Goal: Transaction & Acquisition: Book appointment/travel/reservation

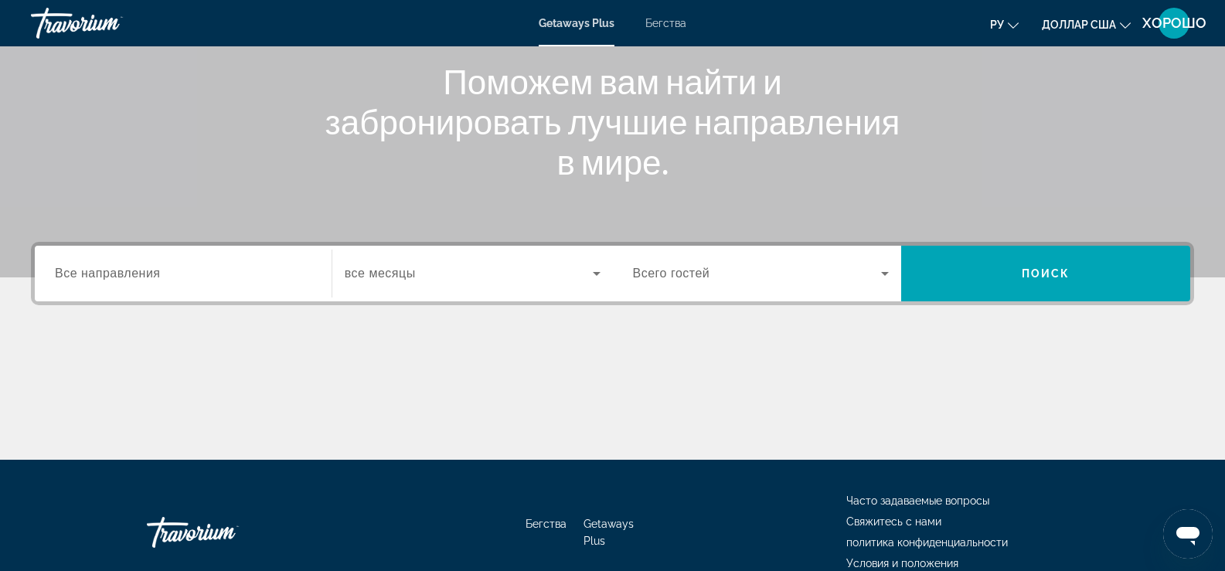
scroll to position [232, 0]
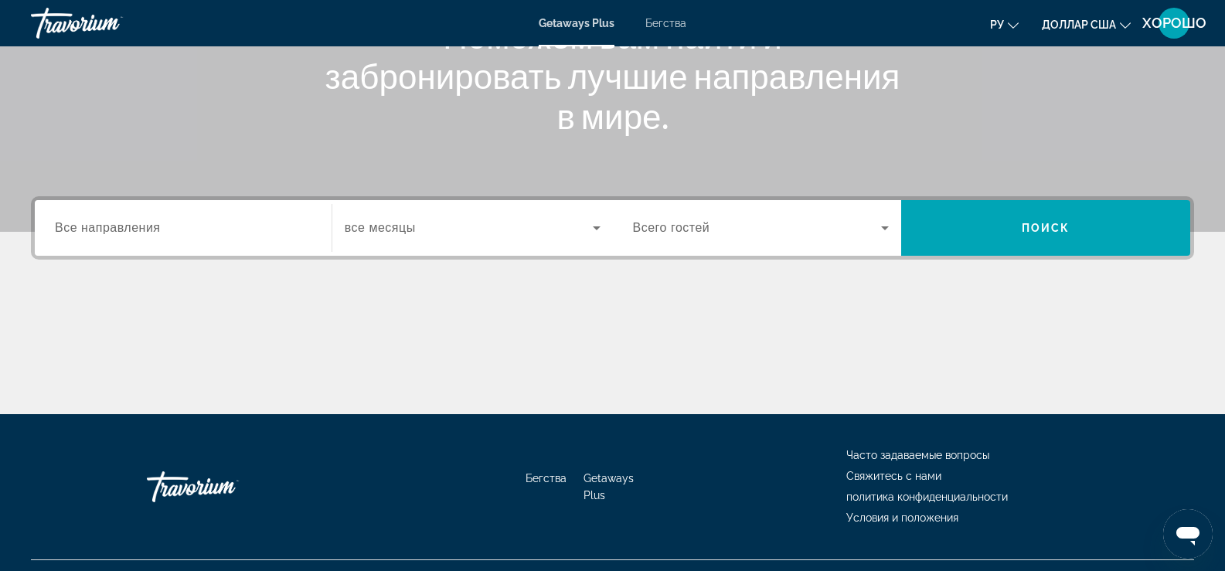
click at [149, 230] on span "Все направления" at bounding box center [108, 227] width 106 height 13
click at [149, 230] on input "Destination Все направления" at bounding box center [183, 229] width 257 height 19
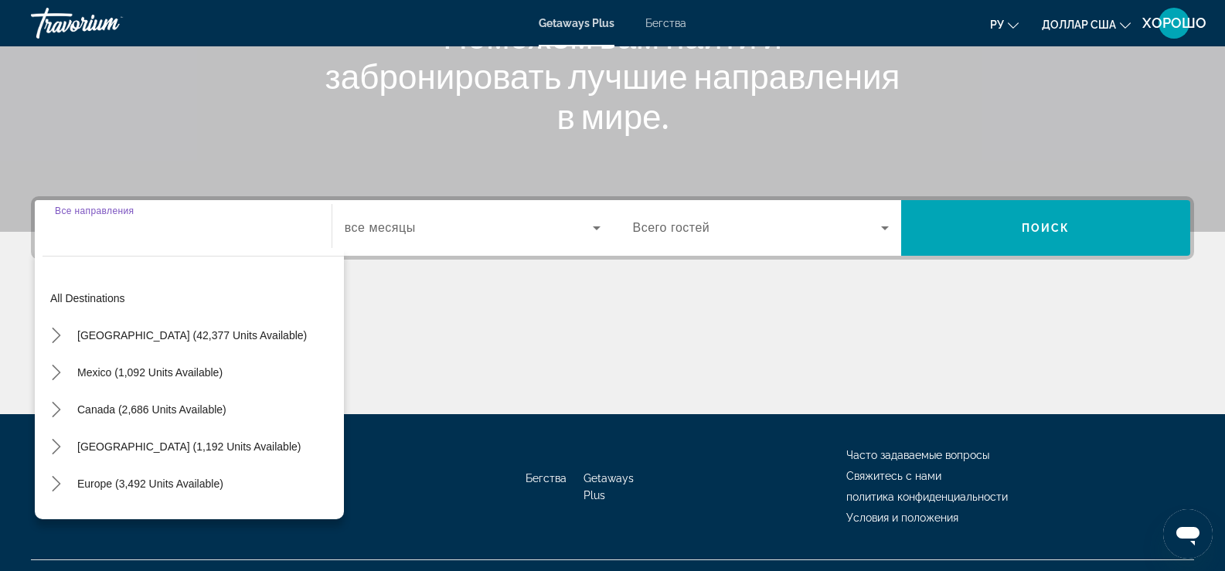
scroll to position [264, 0]
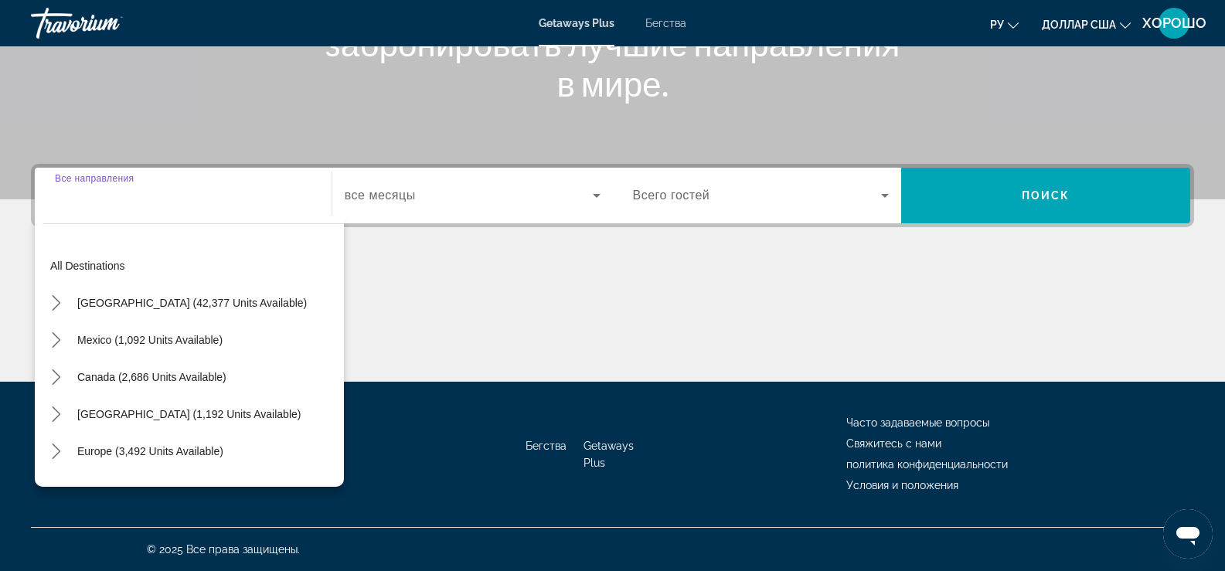
click at [599, 196] on icon "Виджет поиска" at bounding box center [596, 195] width 19 height 19
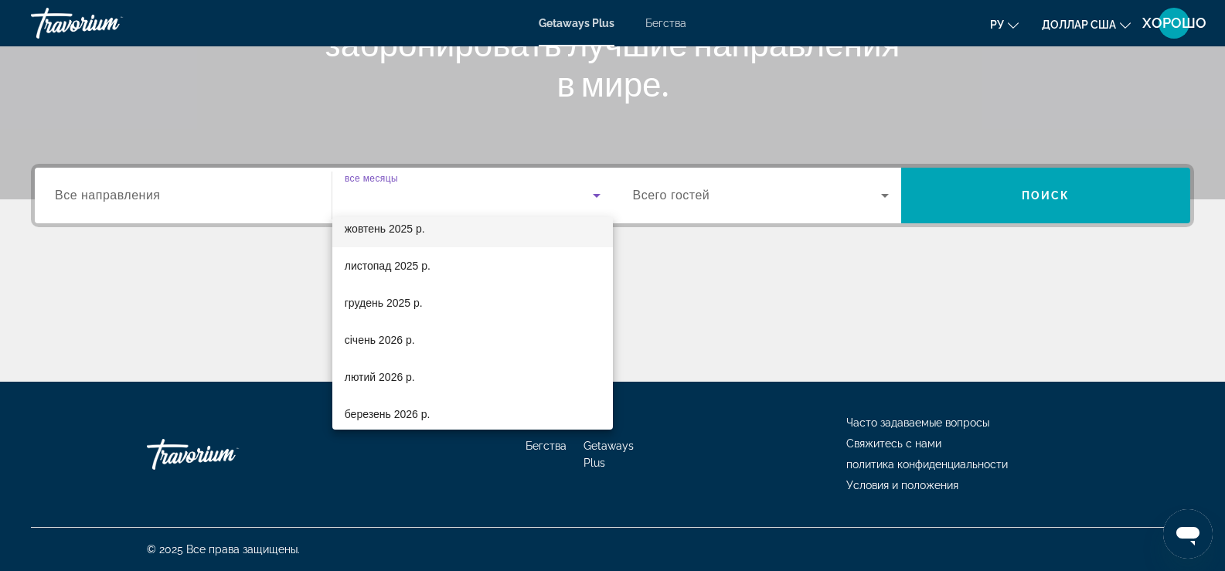
scroll to position [77, 0]
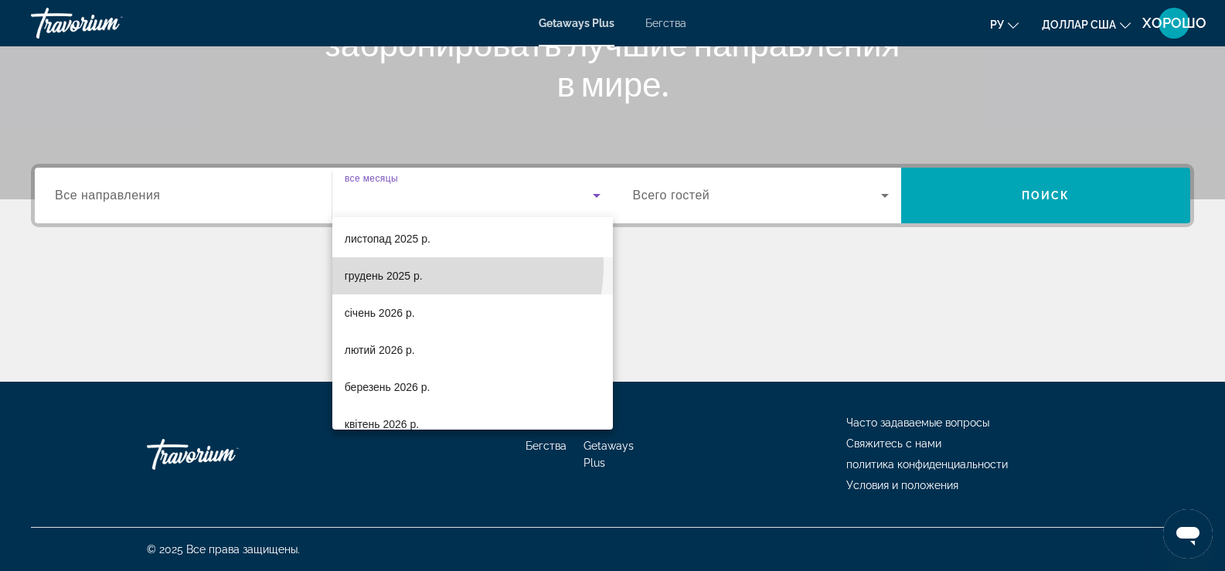
click at [425, 265] on mat-option "грудень 2025 р." at bounding box center [472, 275] width 281 height 37
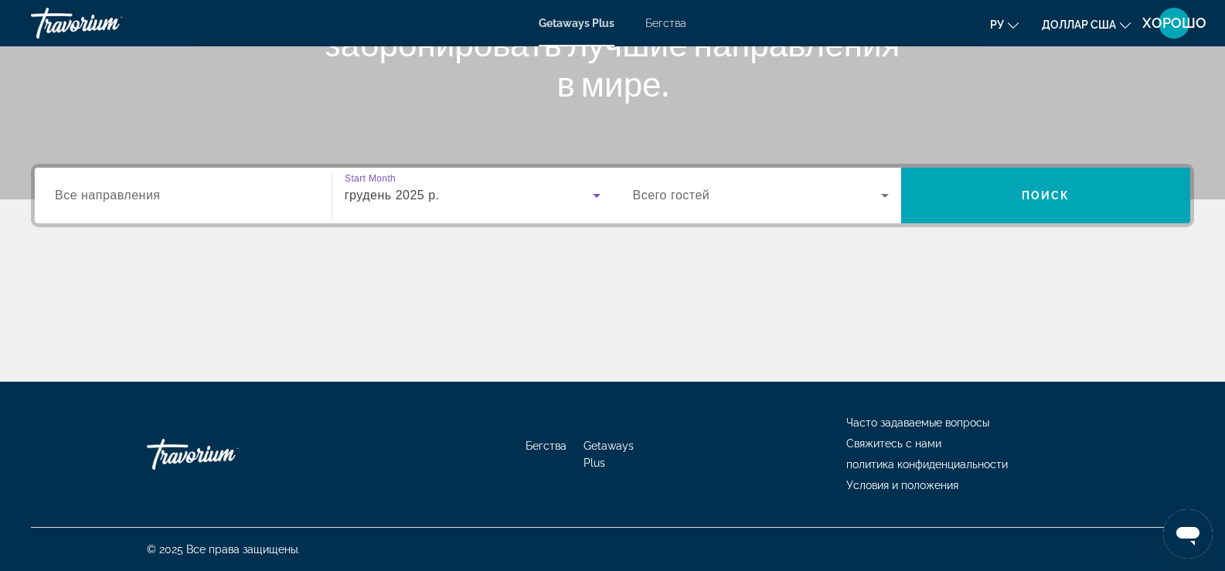
click at [886, 192] on icon "Виджет поиска" at bounding box center [885, 195] width 19 height 19
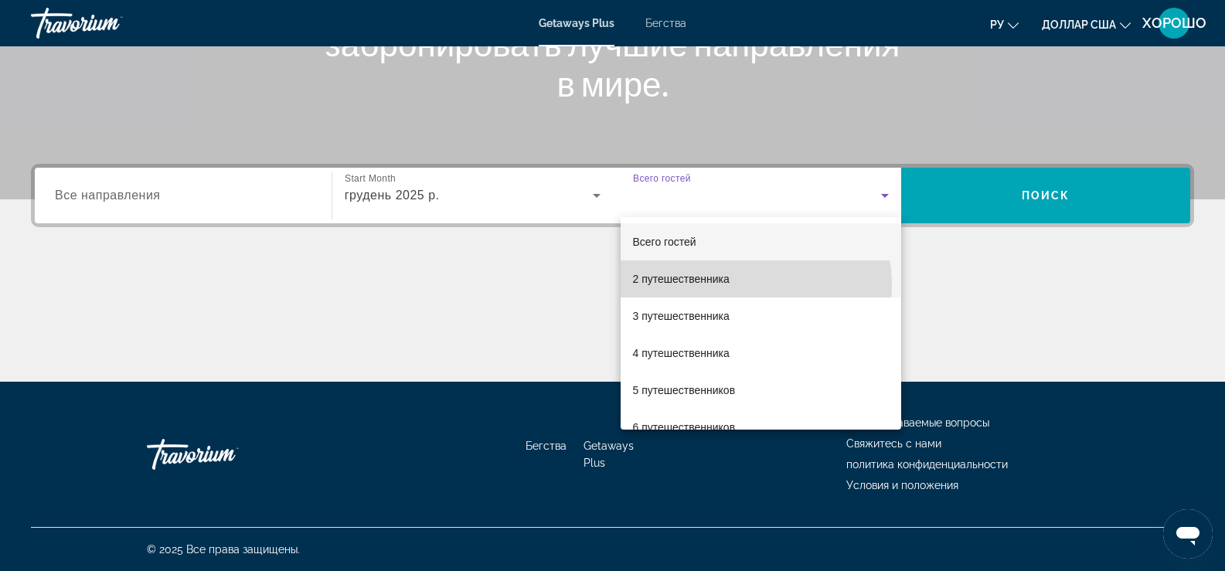
click at [740, 285] on mat-option "2 путешественника" at bounding box center [761, 278] width 281 height 37
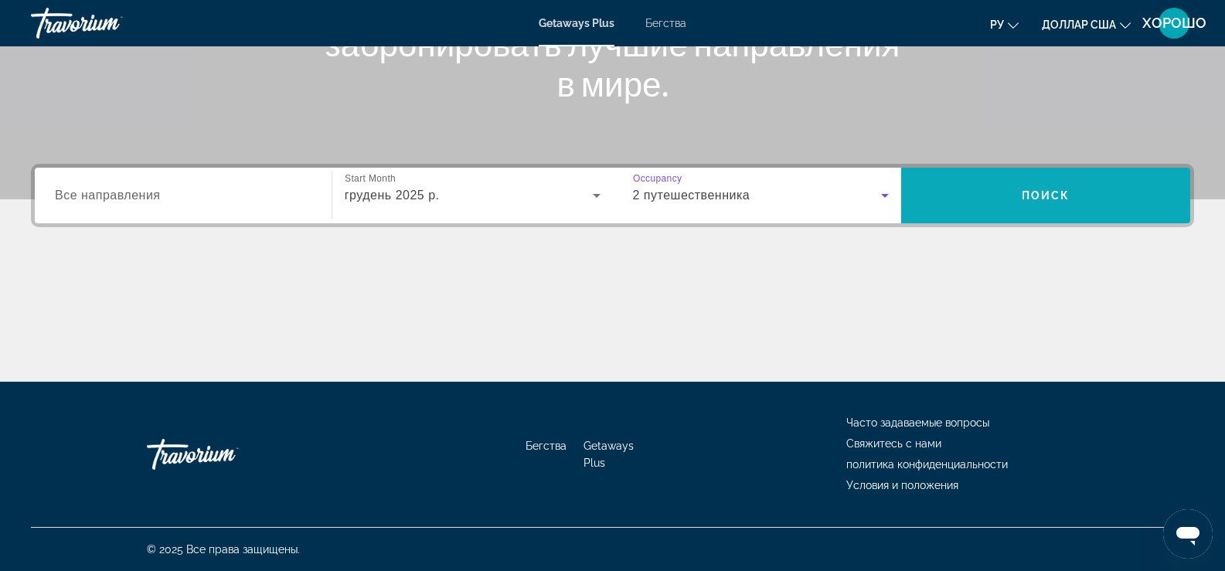
click at [1058, 192] on span "Поиск" at bounding box center [1046, 195] width 49 height 12
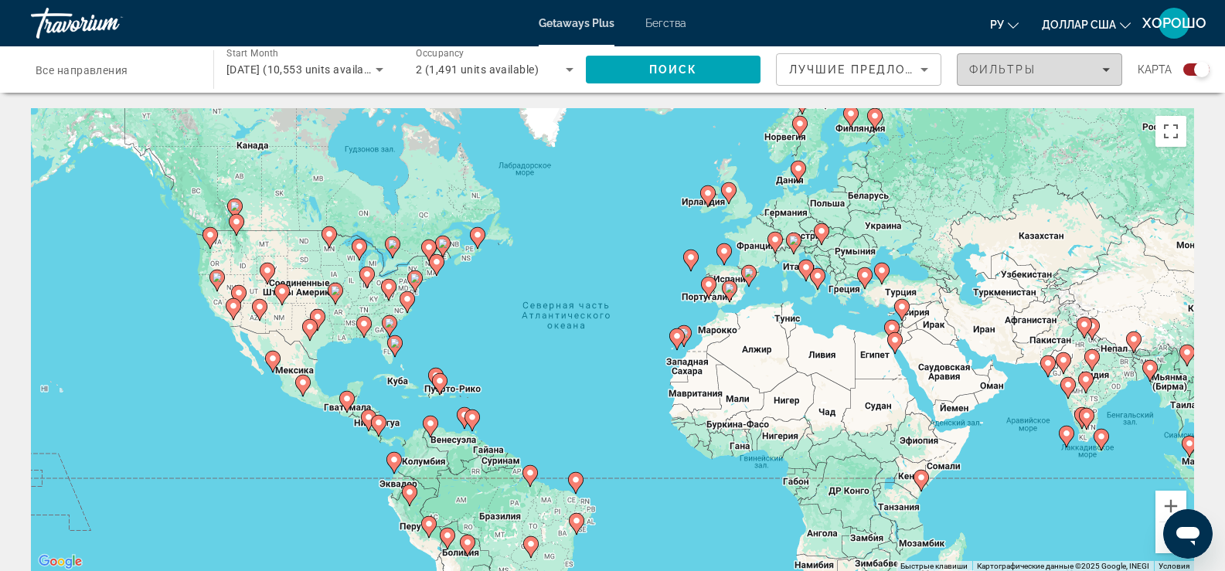
click at [1115, 70] on span "Filters" at bounding box center [1040, 69] width 164 height 37
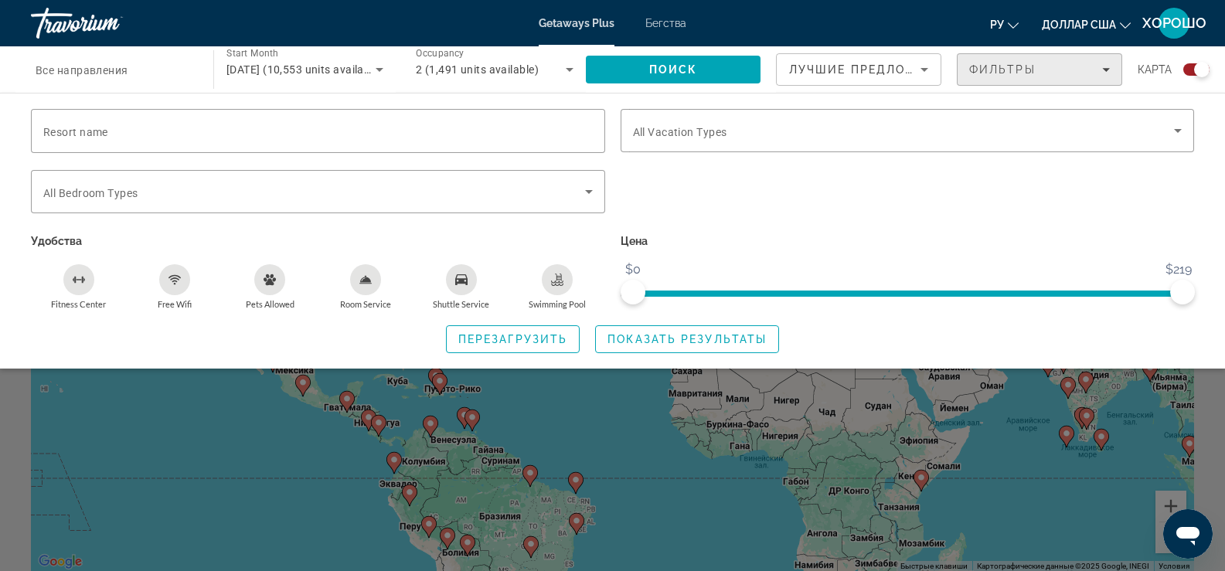
click at [1108, 70] on icon "Filters" at bounding box center [1106, 70] width 8 height 4
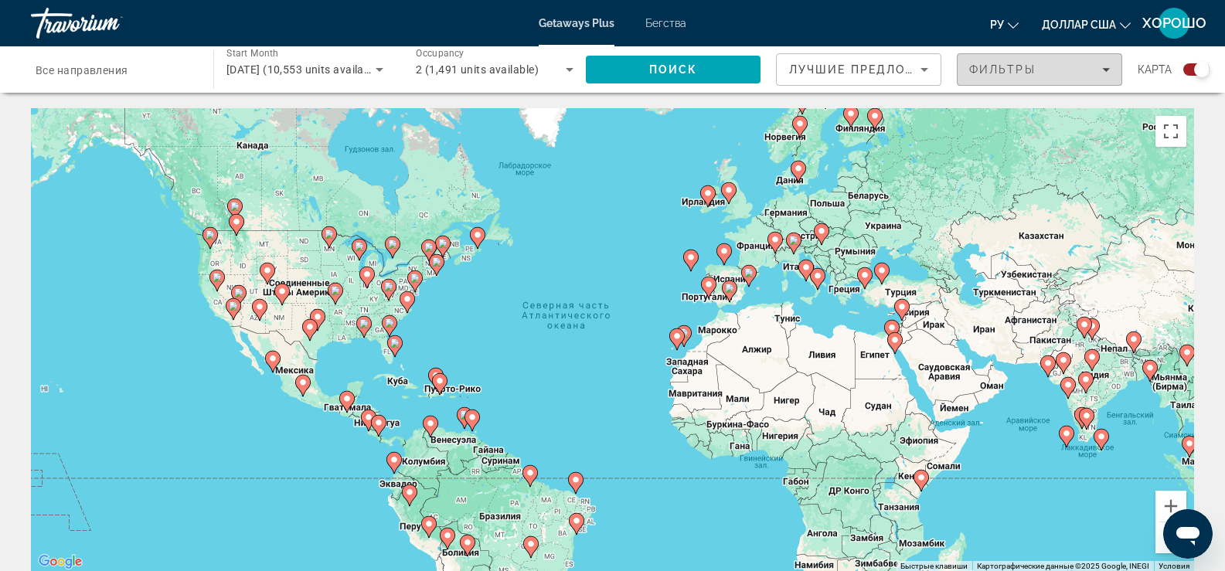
click at [1108, 70] on icon "Filters" at bounding box center [1106, 70] width 8 height 4
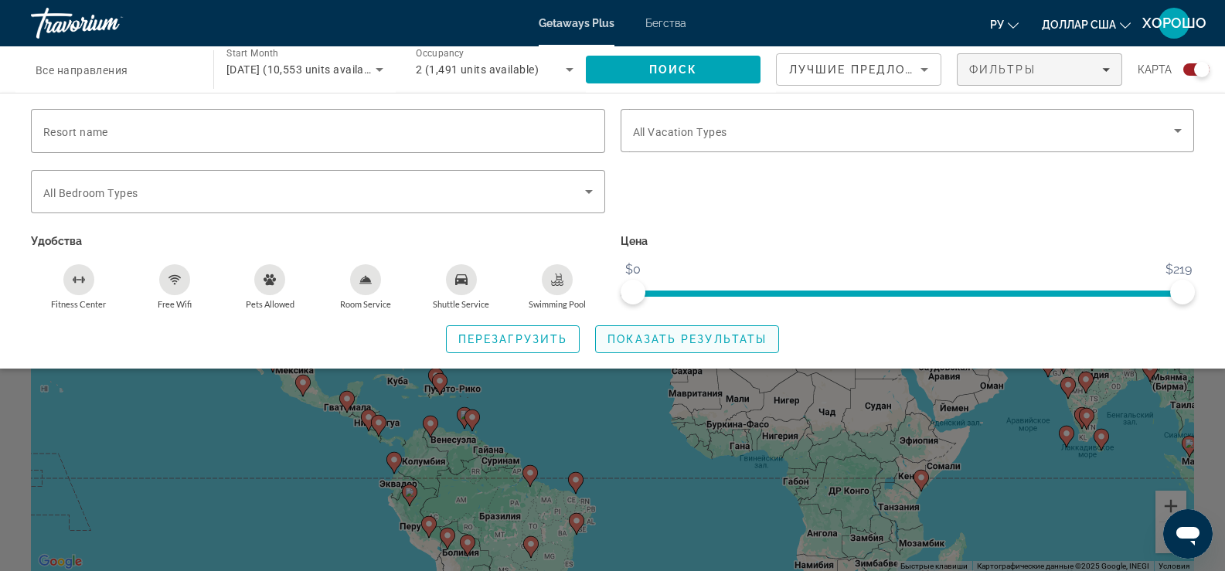
click at [711, 341] on span "Показать результаты" at bounding box center [687, 339] width 159 height 12
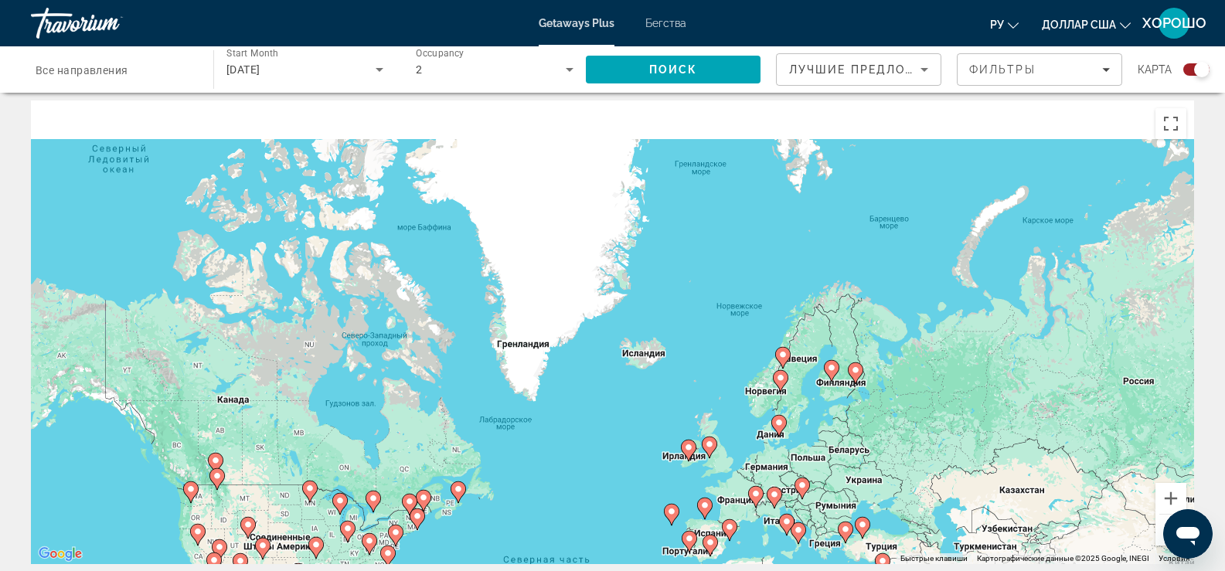
scroll to position [26, 0]
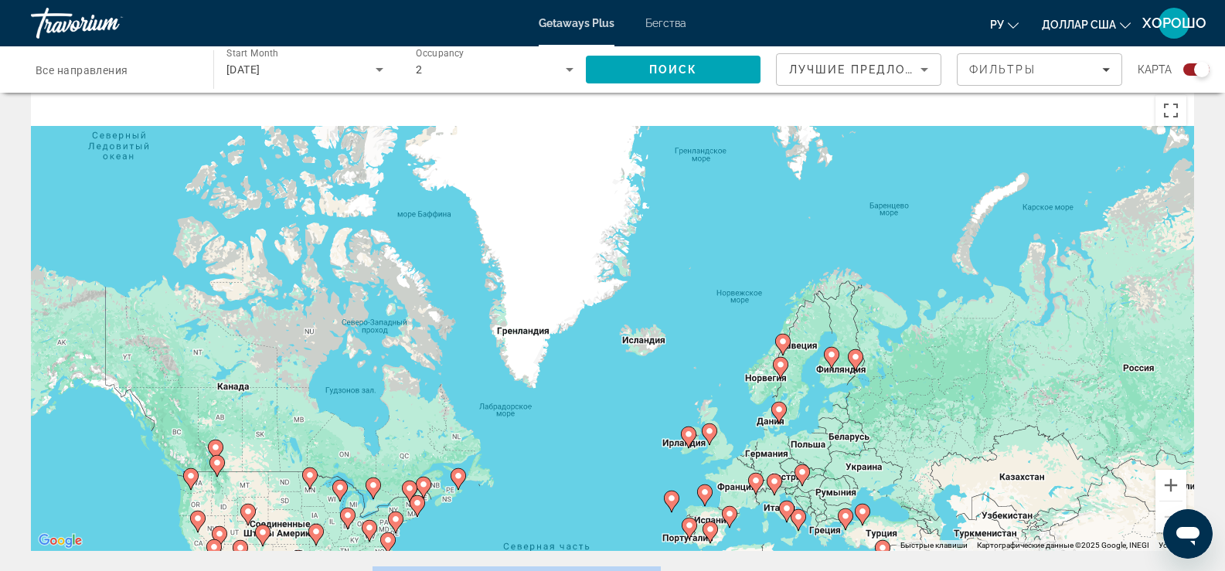
drag, startPoint x: 682, startPoint y: 299, endPoint x: 662, endPoint y: 558, distance: 259.6
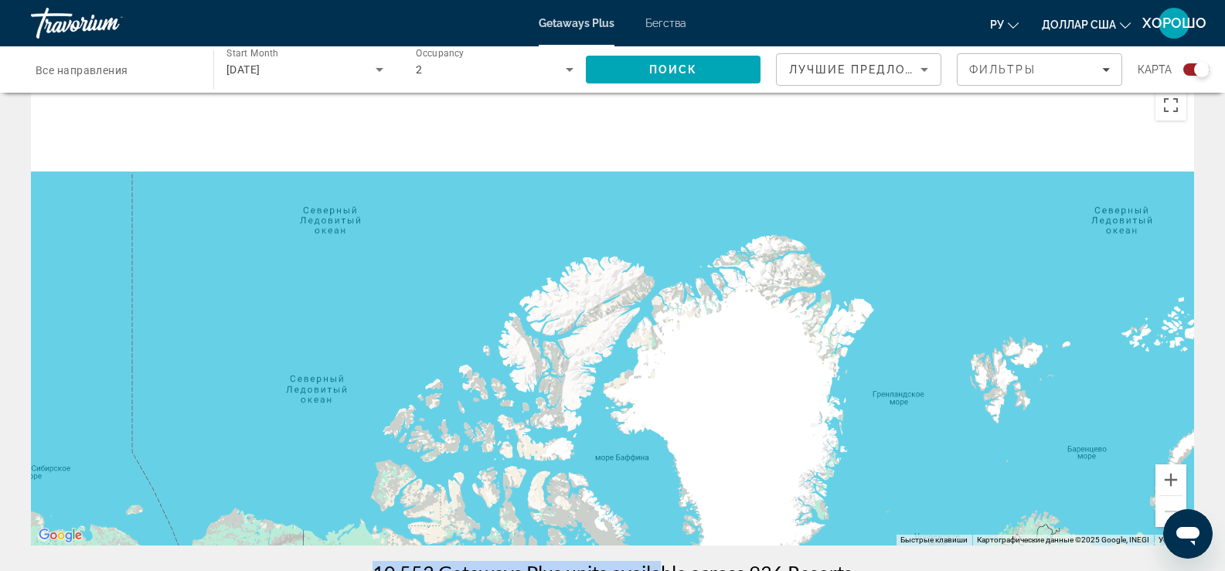
drag, startPoint x: 445, startPoint y: 284, endPoint x: 644, endPoint y: 536, distance: 320.9
click at [644, 536] on div "Чтобы активировать перетаскивание с помощью клавиатуры, нажмите Alt + Ввод. Пос…" at bounding box center [612, 314] width 1163 height 464
click at [376, 70] on icon "Search widget" at bounding box center [379, 69] width 19 height 19
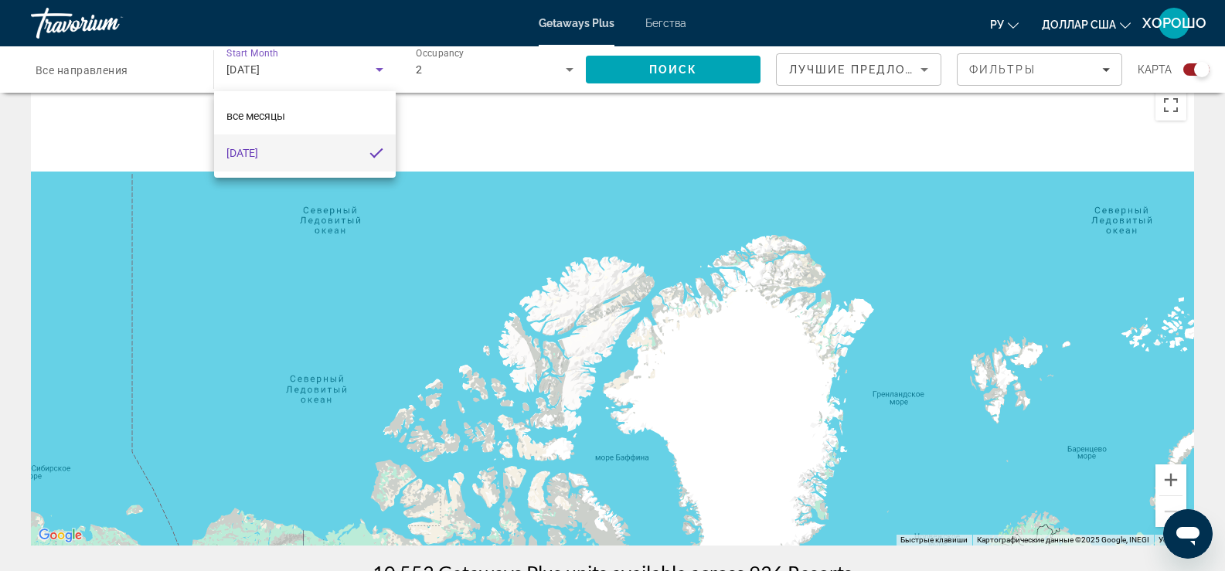
click at [427, 250] on div at bounding box center [612, 285] width 1225 height 571
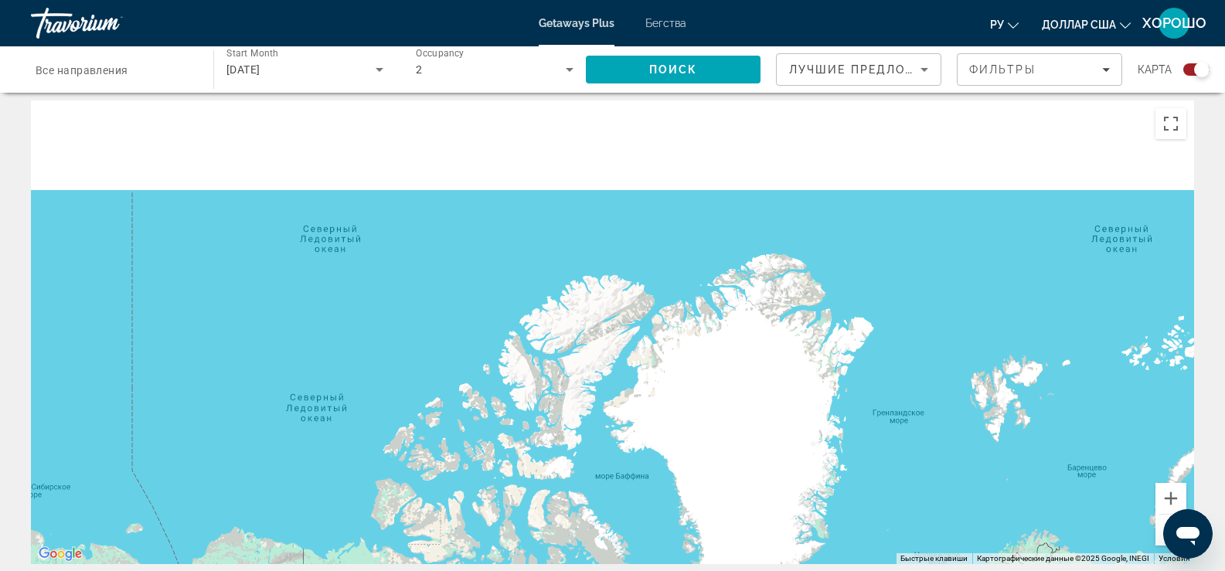
scroll to position [0, 0]
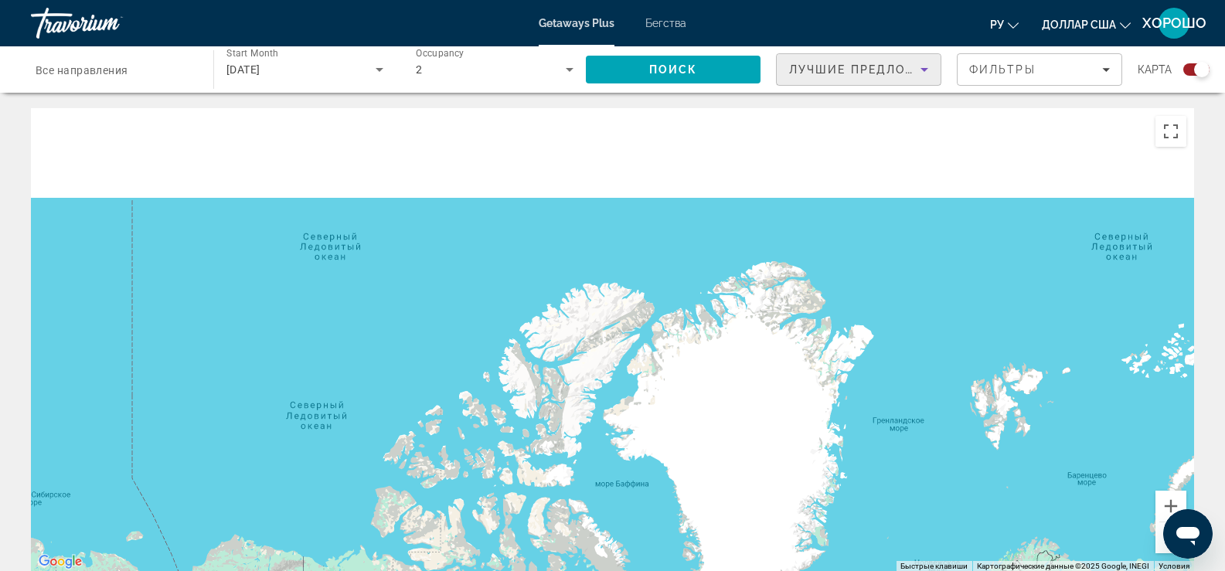
click at [924, 67] on icon "Sort by" at bounding box center [924, 69] width 19 height 19
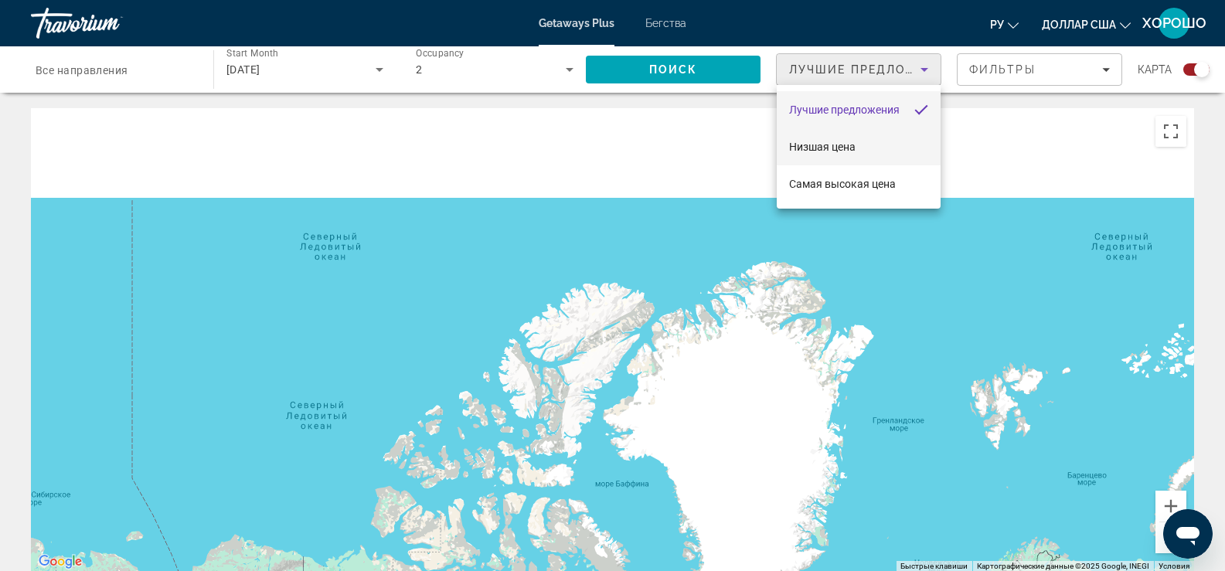
click at [886, 151] on mat-option "Низшая цена" at bounding box center [859, 146] width 164 height 37
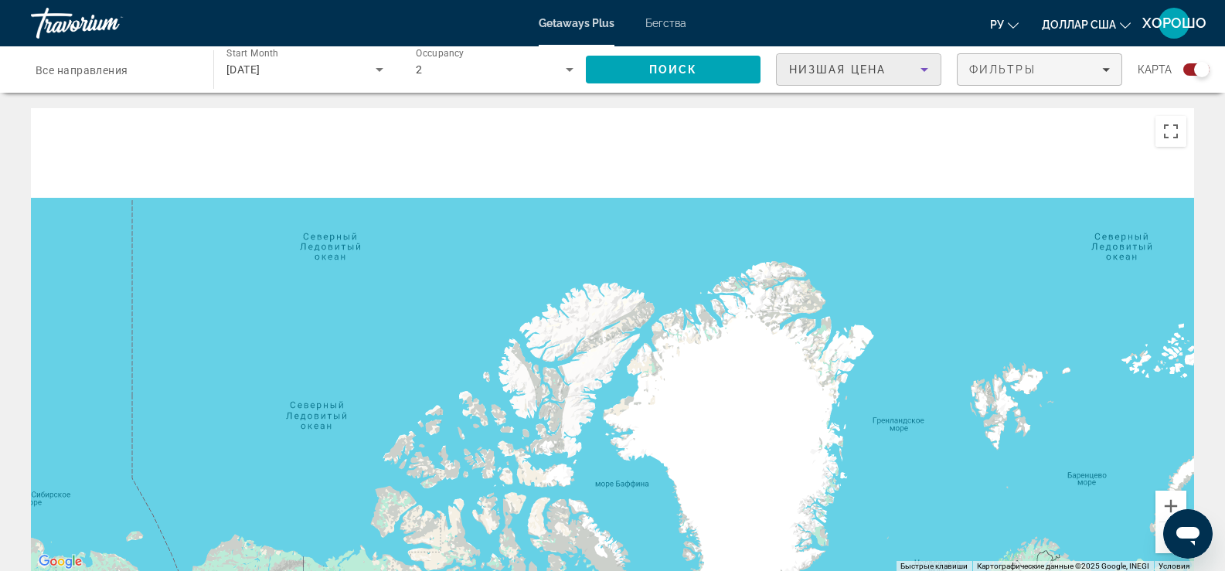
click at [1112, 73] on span "Filters" at bounding box center [1040, 69] width 164 height 37
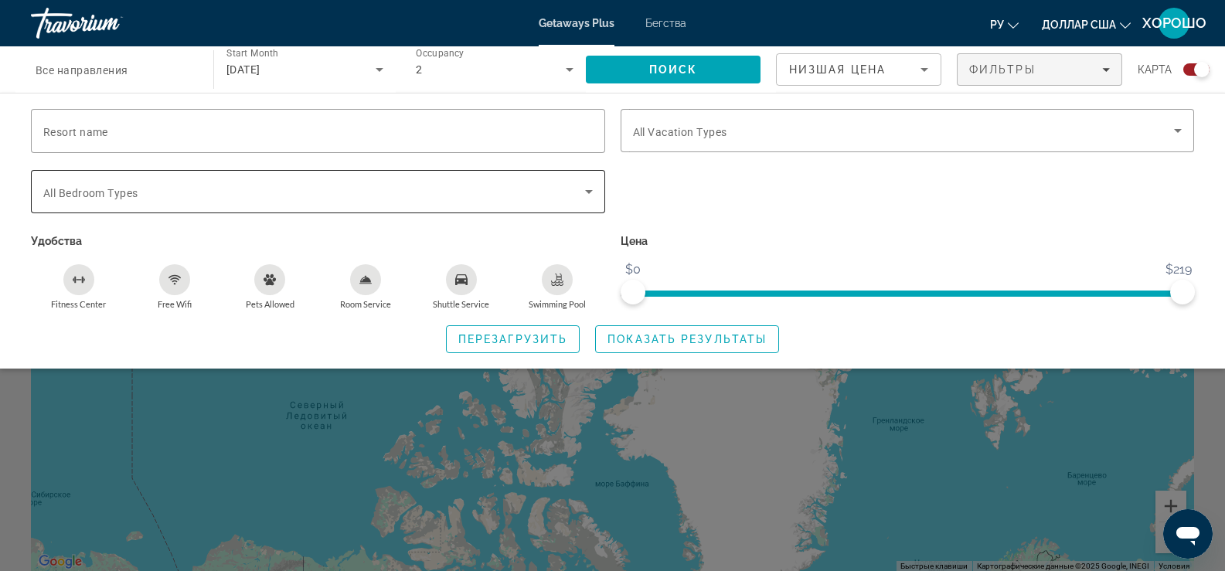
click at [94, 189] on span "All Bedroom Types" at bounding box center [90, 193] width 94 height 12
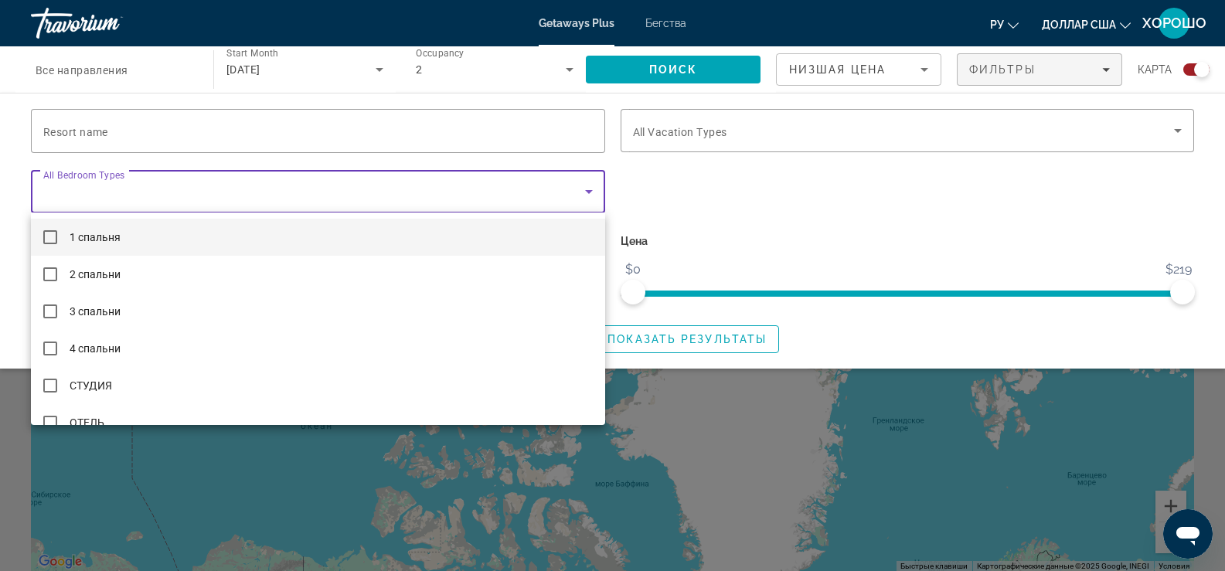
click at [51, 235] on mat-pseudo-checkbox at bounding box center [50, 237] width 14 height 14
click at [733, 231] on div at bounding box center [612, 285] width 1225 height 571
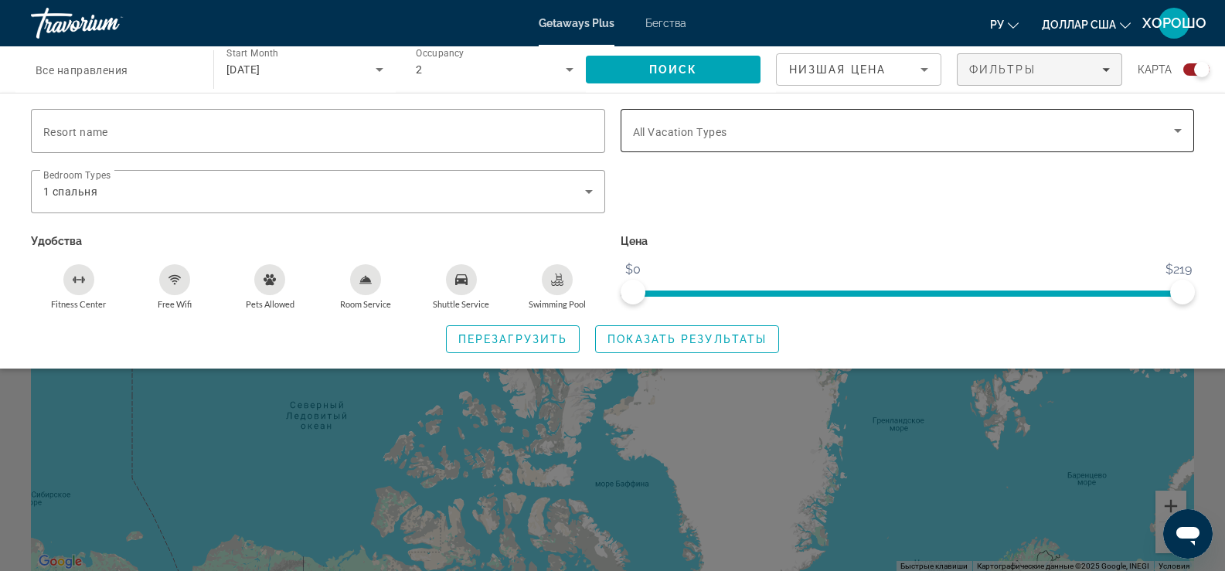
click at [1175, 129] on icon "Search widget" at bounding box center [1178, 131] width 8 height 4
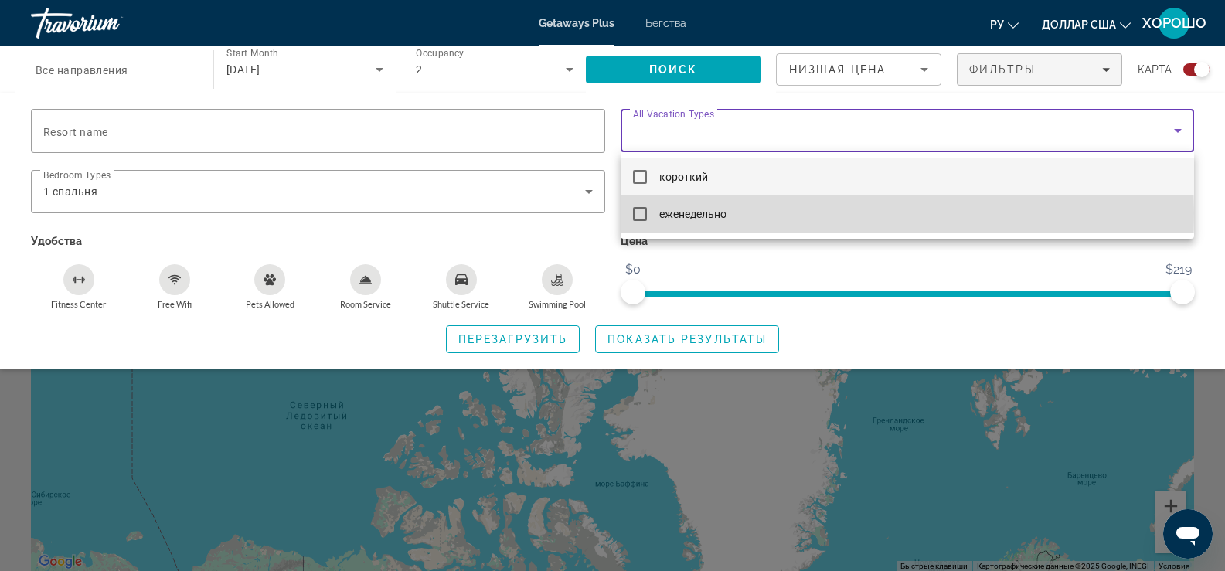
click at [638, 213] on mat-pseudo-checkbox at bounding box center [640, 214] width 14 height 14
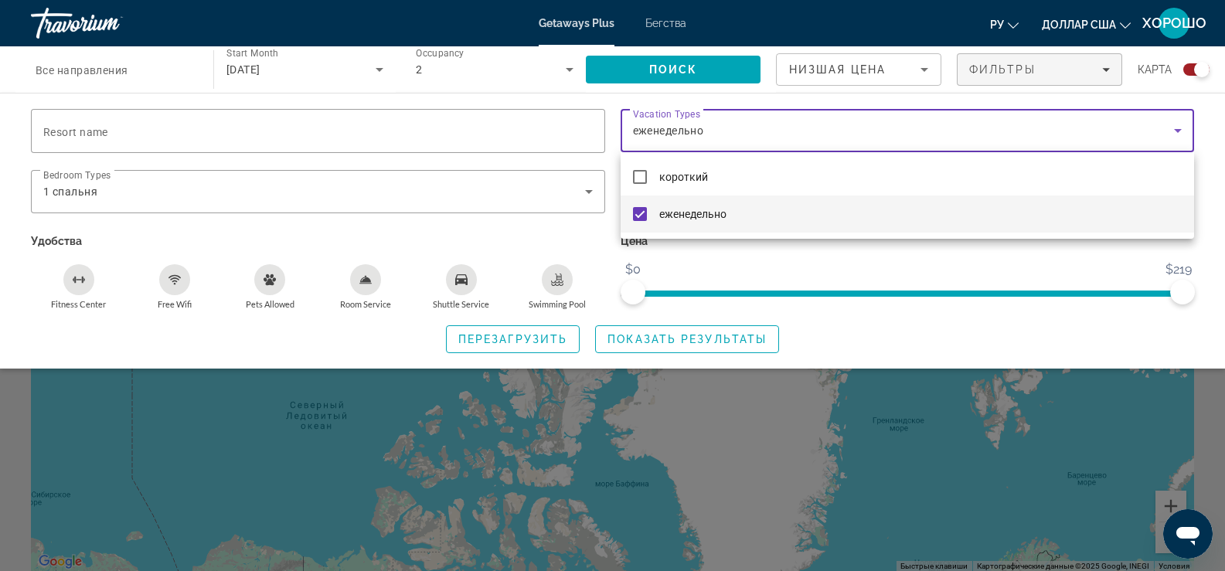
click at [376, 66] on div at bounding box center [612, 285] width 1225 height 571
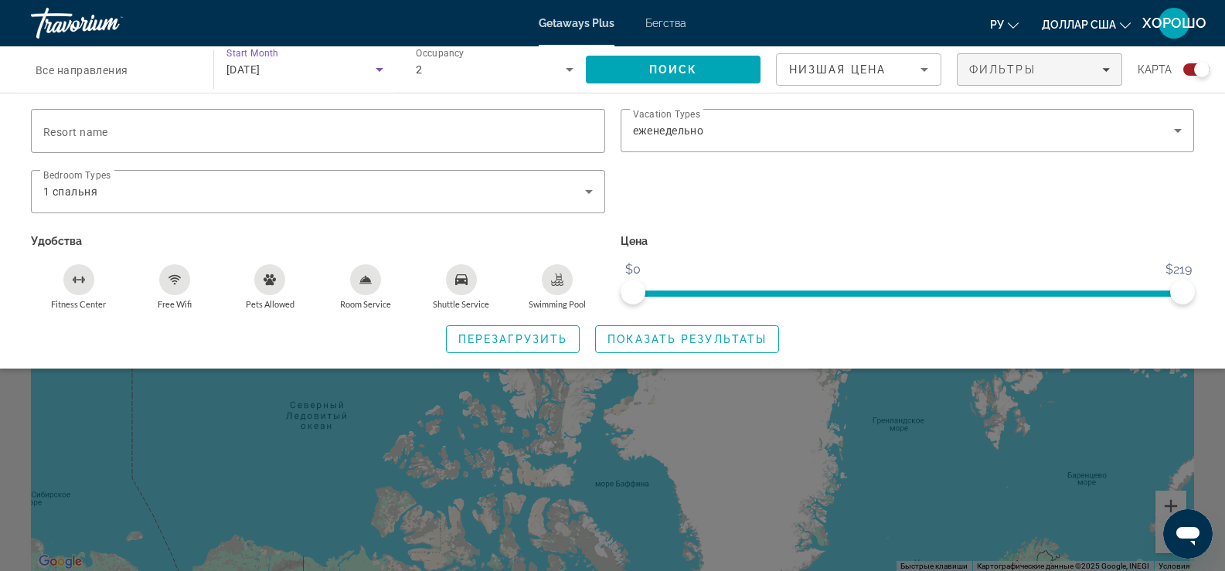
click at [376, 66] on icon "Search widget" at bounding box center [379, 69] width 19 height 19
click at [662, 338] on div at bounding box center [612, 285] width 1225 height 571
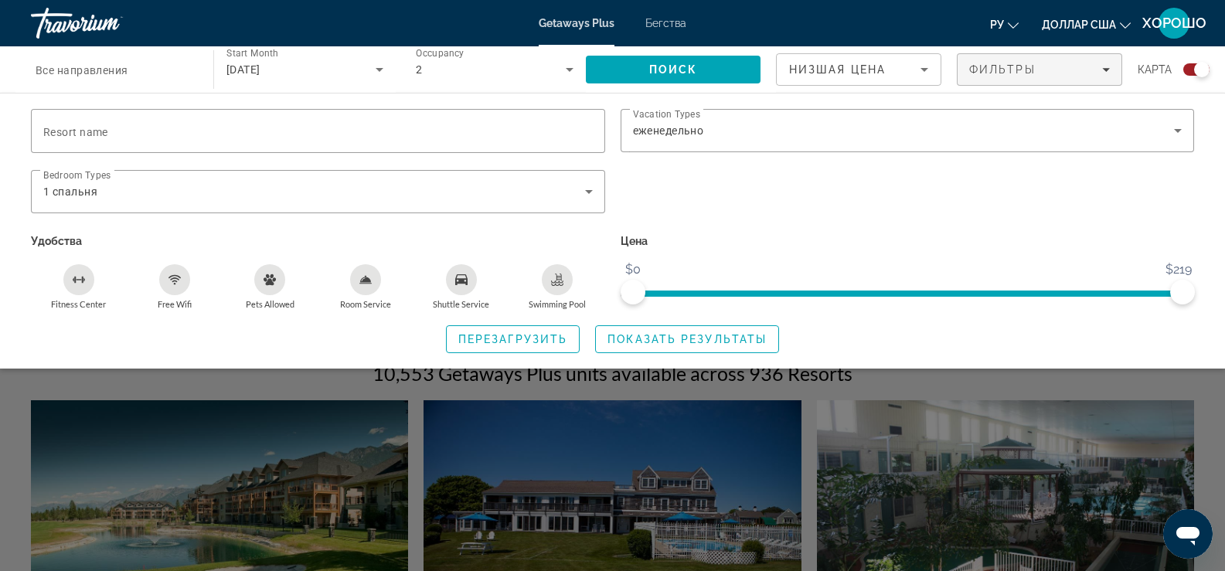
scroll to position [232, 0]
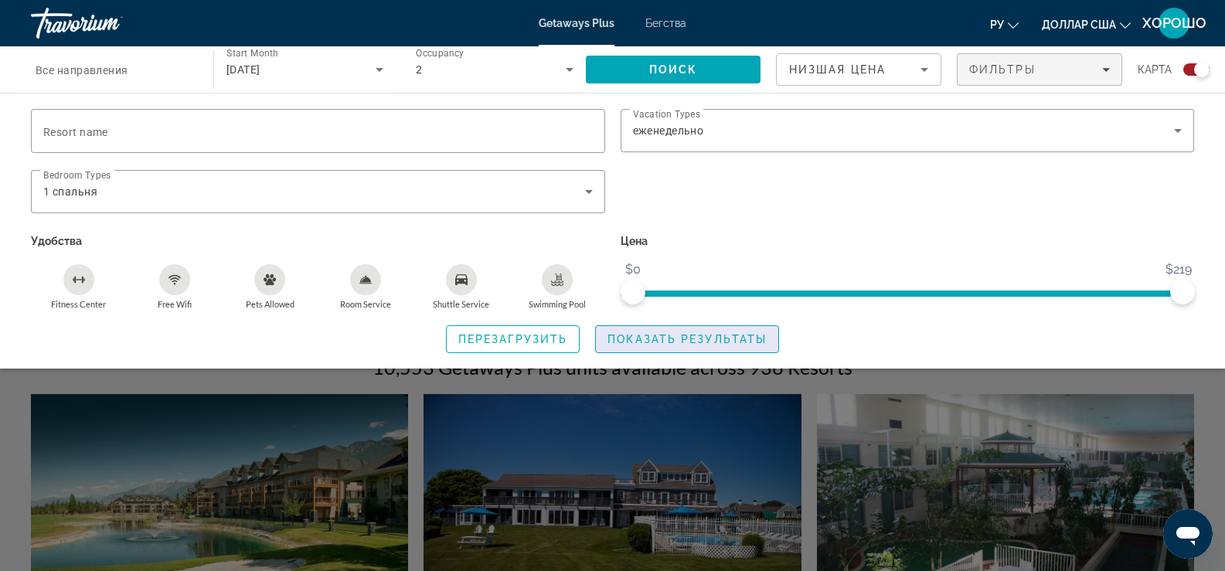
click at [740, 341] on span "Показать результаты" at bounding box center [687, 339] width 159 height 12
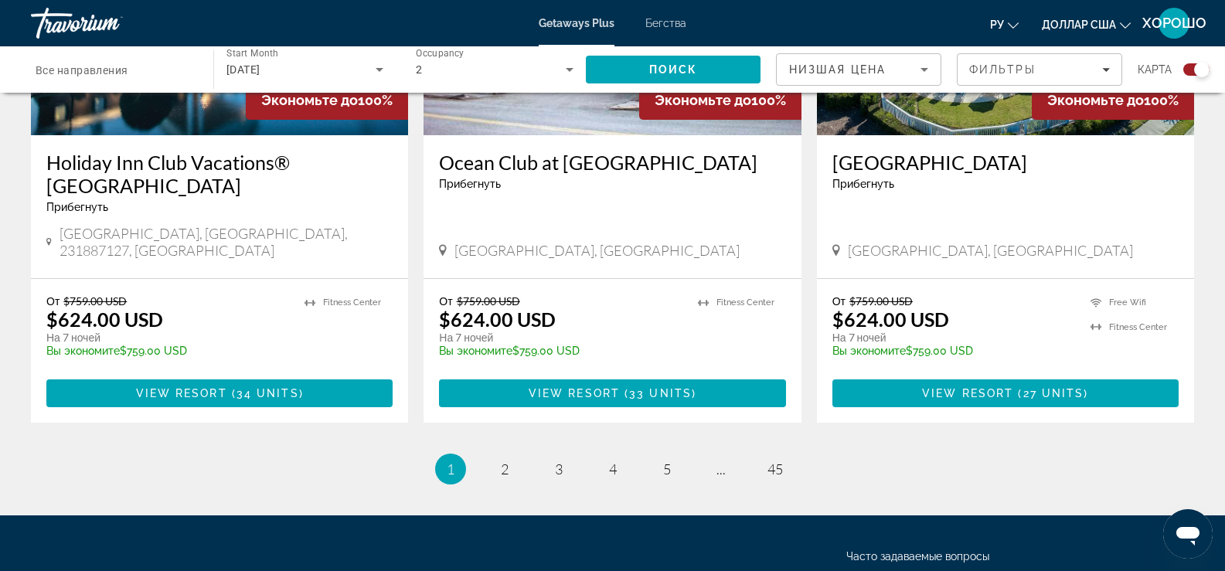
scroll to position [2478, 0]
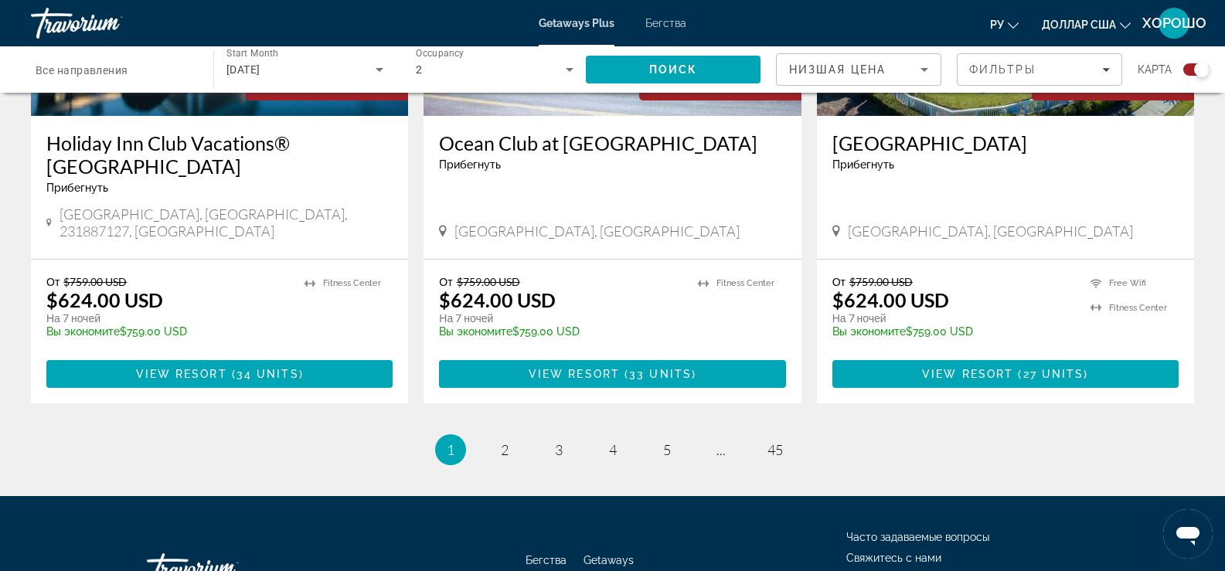
click at [563, 434] on li "page 3" at bounding box center [558, 449] width 31 height 31
click at [779, 441] on span "45" at bounding box center [775, 449] width 15 height 17
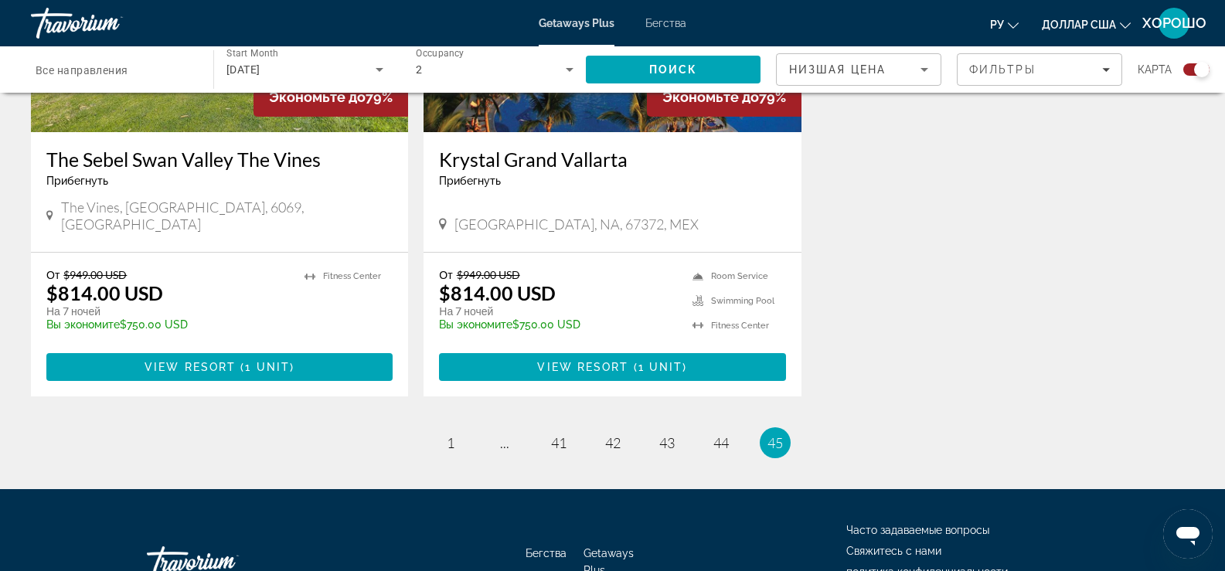
scroll to position [832, 0]
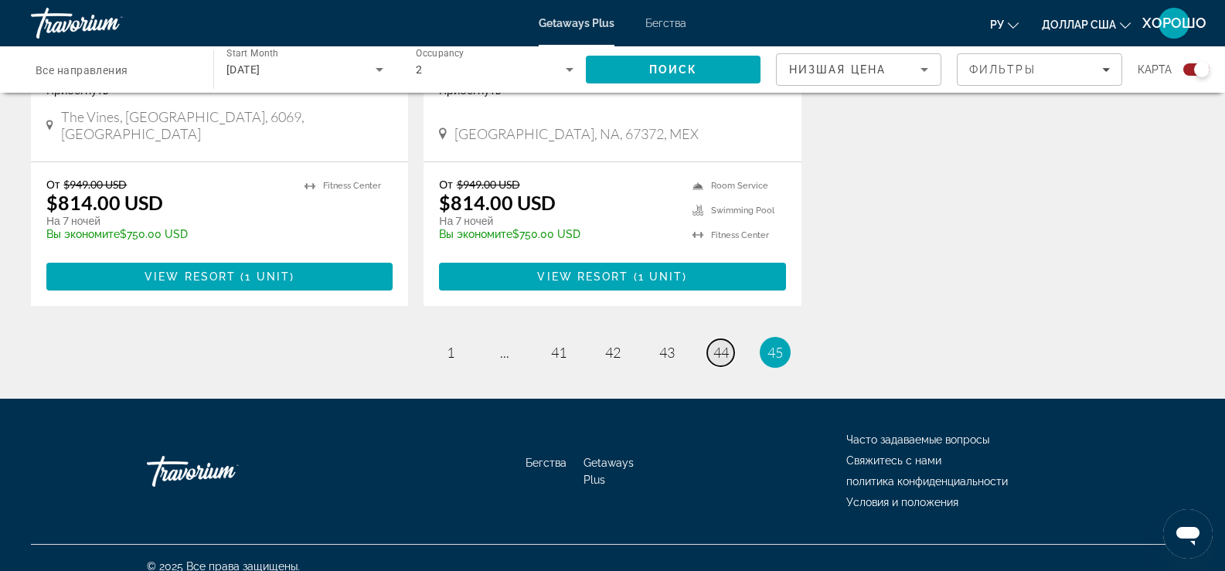
click at [728, 344] on span "44" at bounding box center [720, 352] width 15 height 17
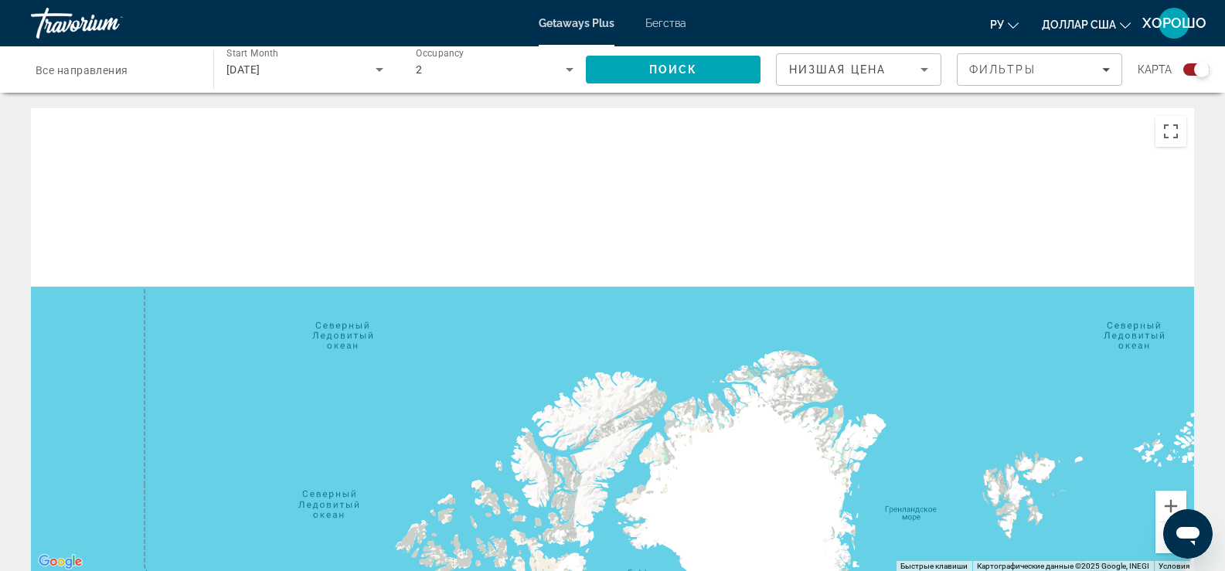
drag, startPoint x: 503, startPoint y: 127, endPoint x: 522, endPoint y: 243, distance: 118.3
click at [522, 243] on div "Основное содержание" at bounding box center [612, 340] width 1163 height 464
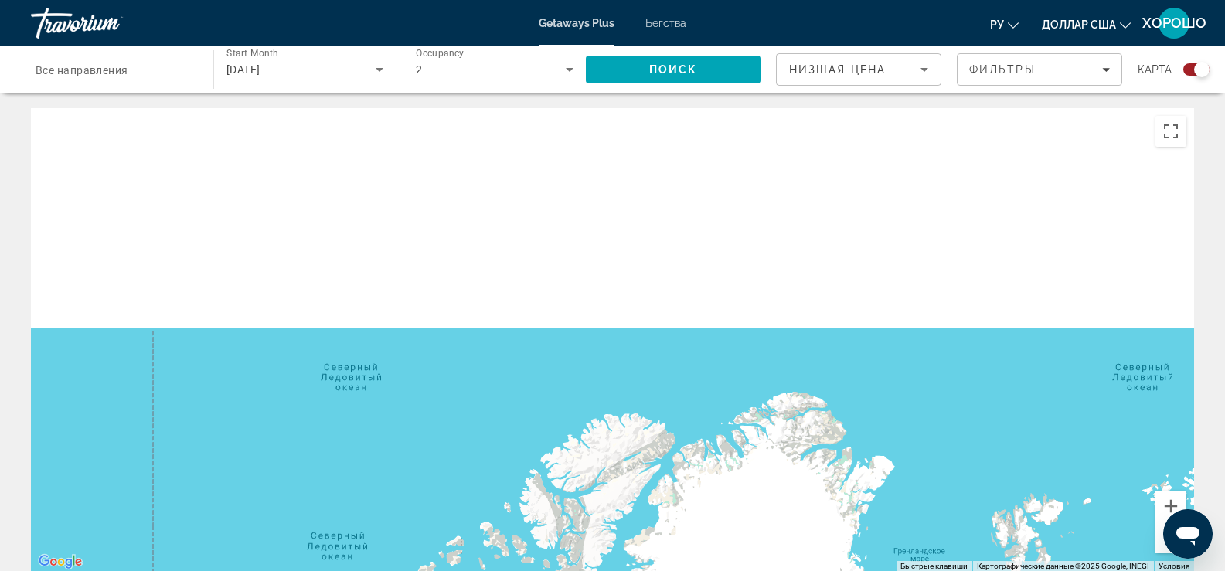
click at [87, 69] on span "Все направления" at bounding box center [82, 70] width 93 height 12
click at [87, 69] on input "Destination Все направления" at bounding box center [115, 70] width 158 height 19
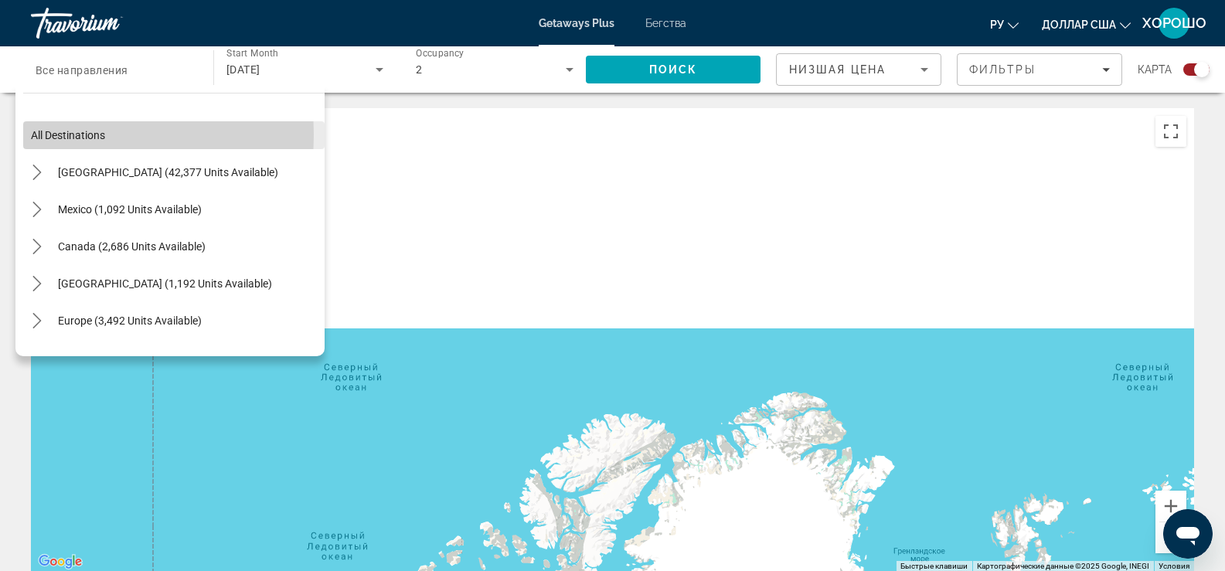
click at [39, 134] on span "All destinations" at bounding box center [68, 135] width 74 height 12
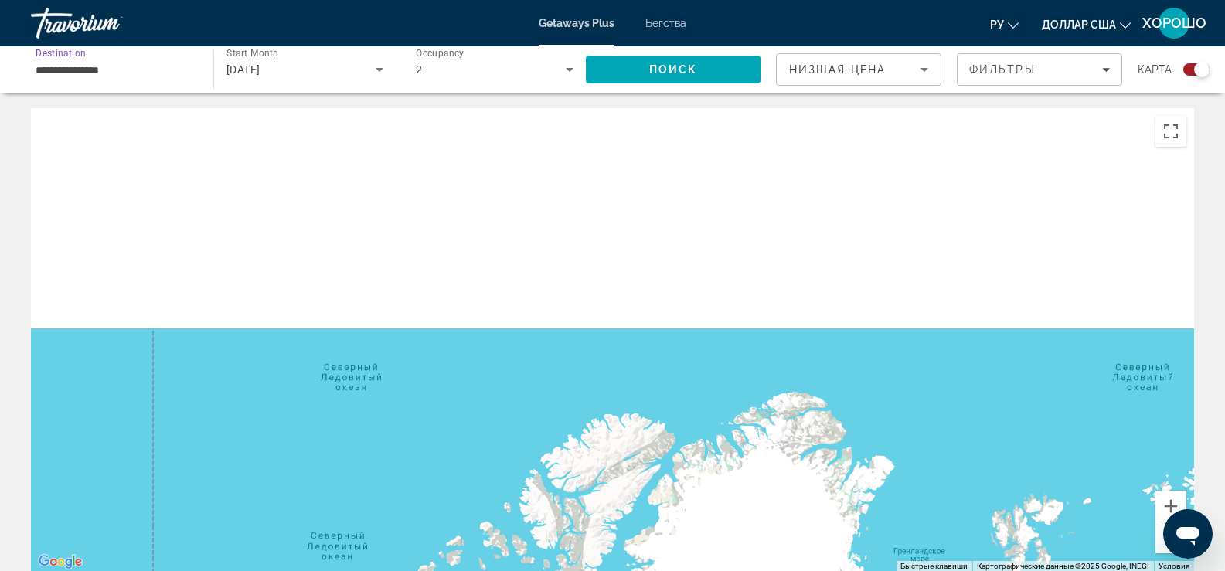
click at [84, 69] on input "**********" at bounding box center [115, 70] width 158 height 19
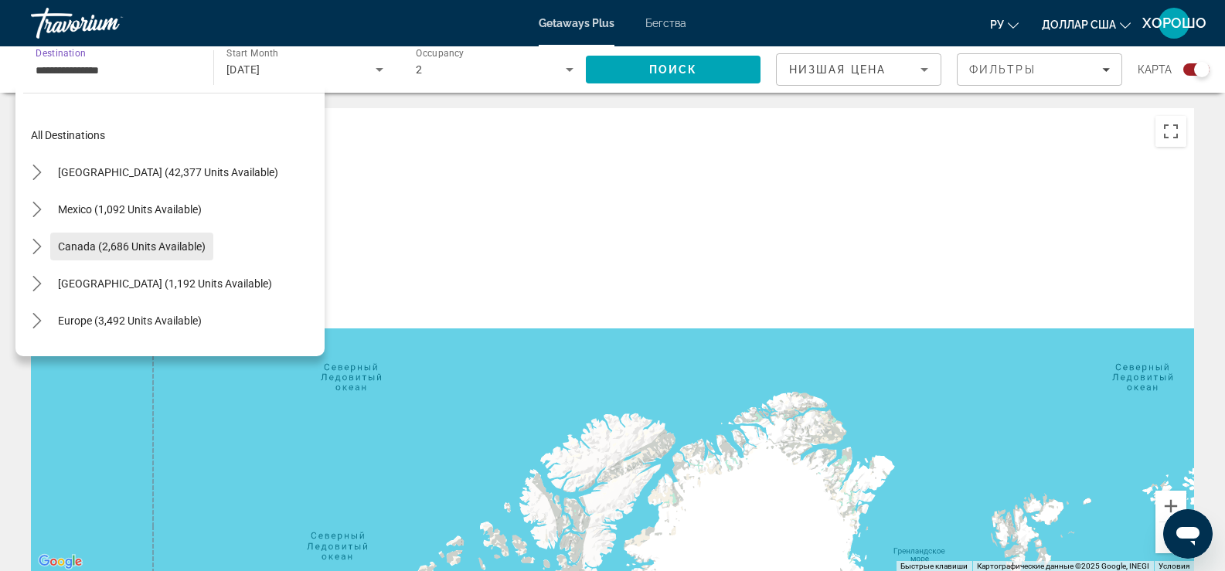
scroll to position [77, 0]
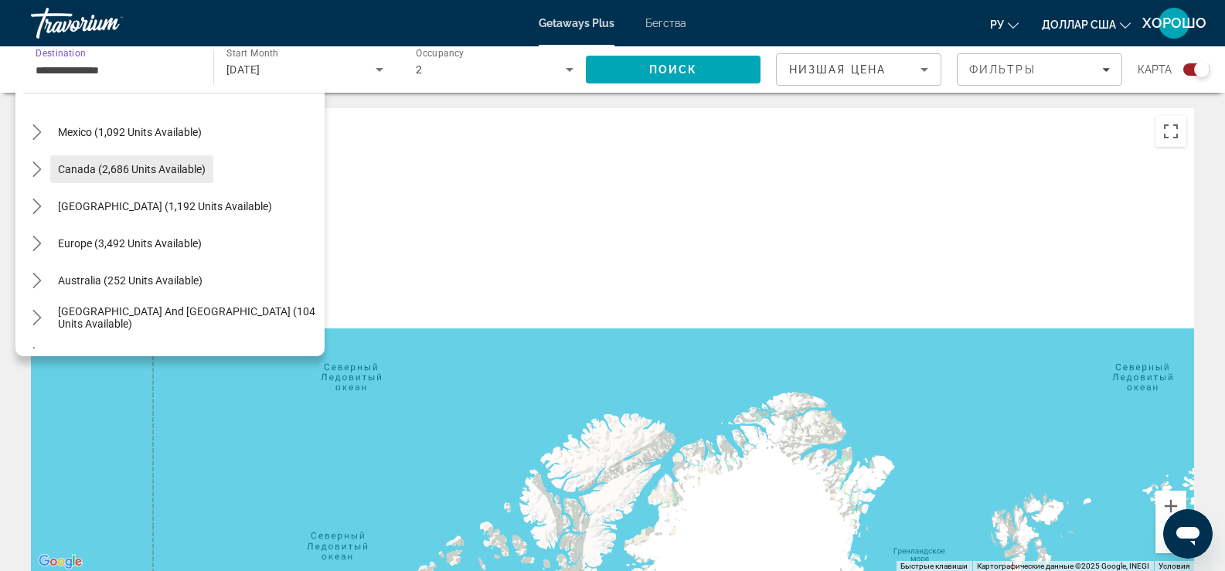
click at [165, 164] on span "Canada (2,686 units available)" at bounding box center [132, 169] width 148 height 12
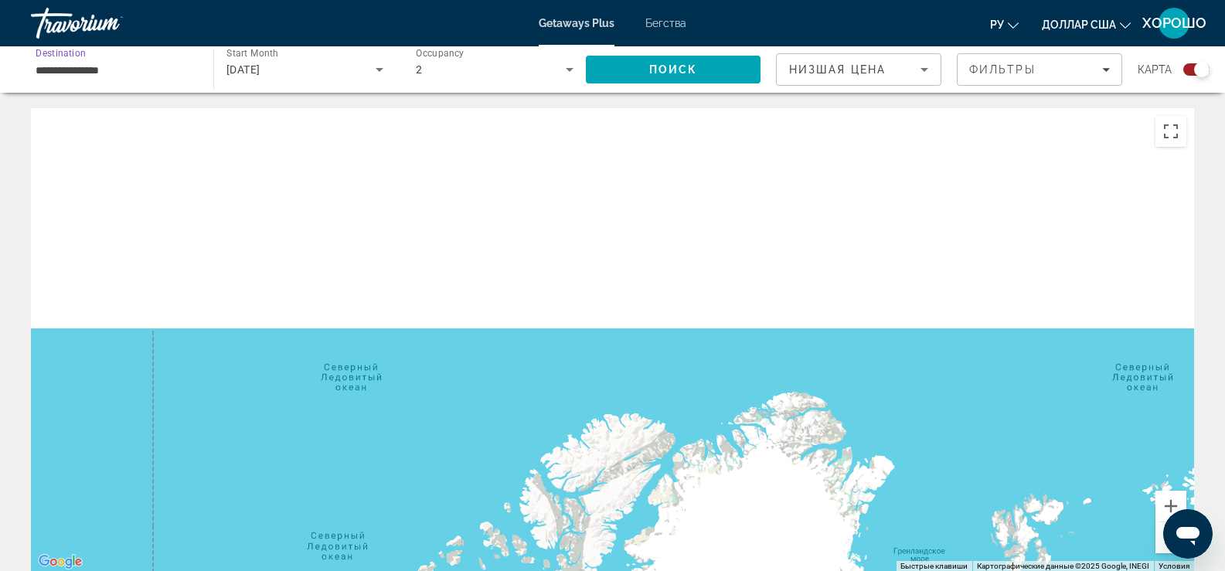
type input "**********"
click at [699, 63] on span "Search" at bounding box center [673, 69] width 175 height 37
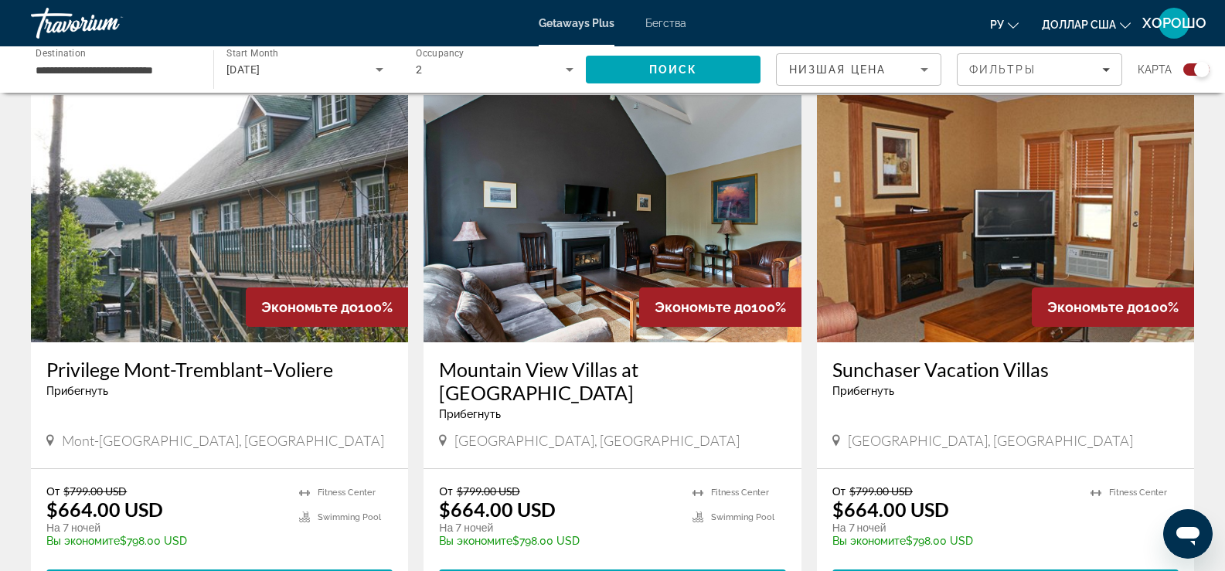
scroll to position [2241, 0]
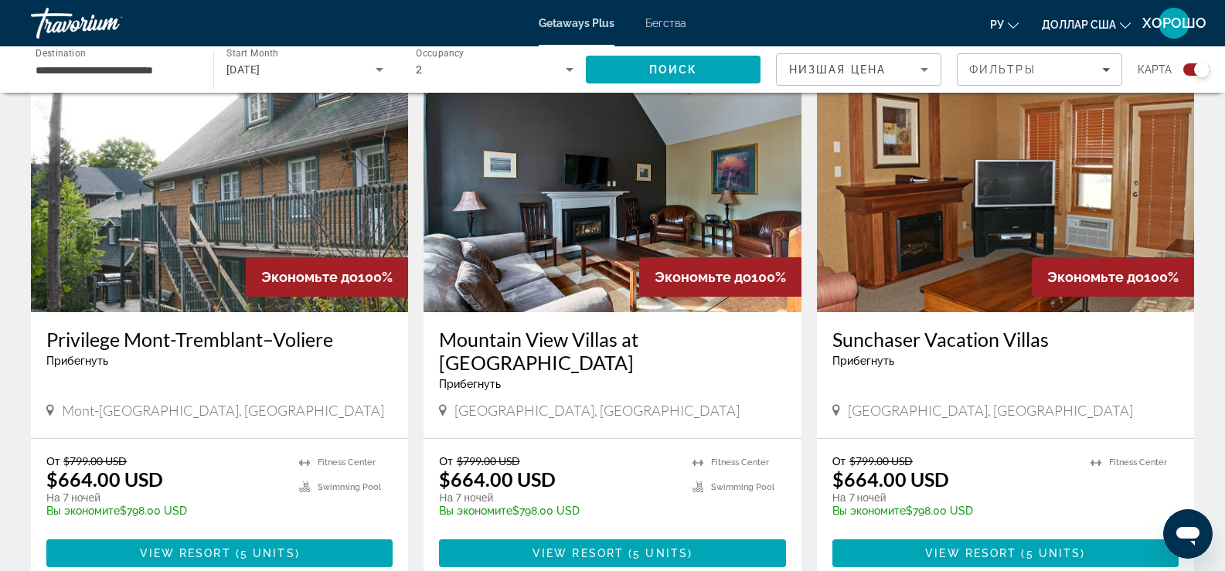
click at [734, 269] on span "Экономьте до" at bounding box center [703, 277] width 97 height 16
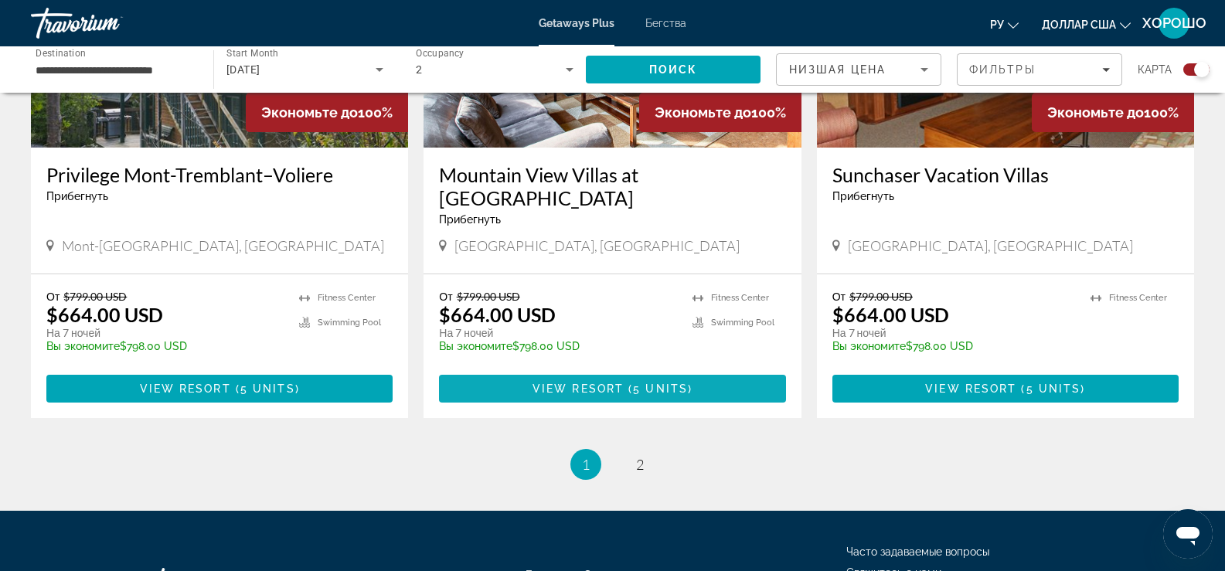
scroll to position [2432, 0]
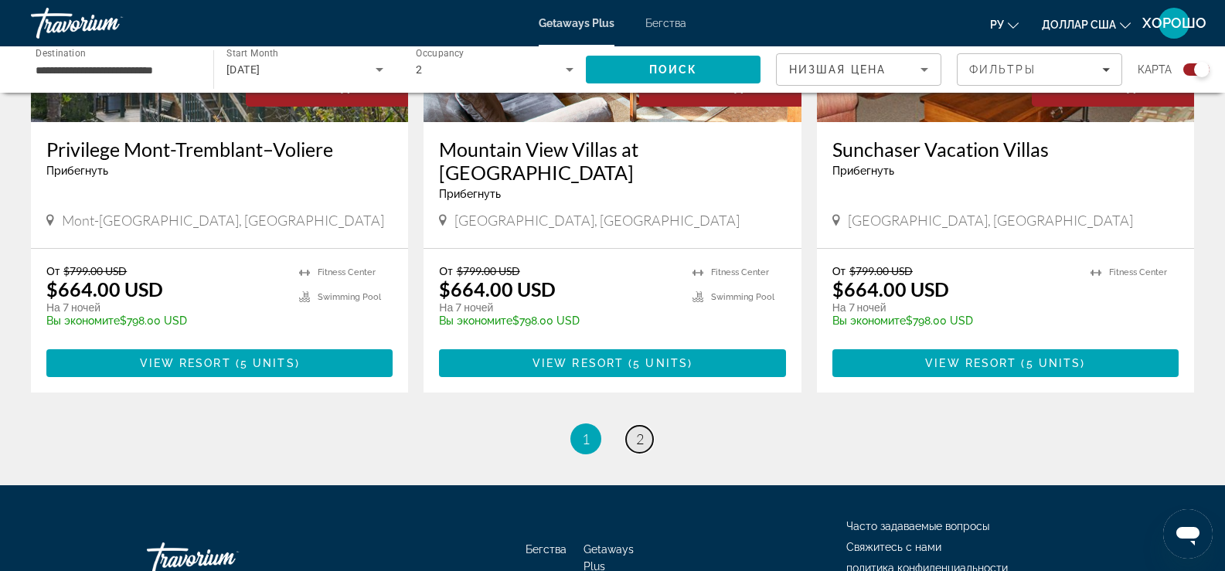
click at [639, 431] on span "2" at bounding box center [640, 439] width 8 height 17
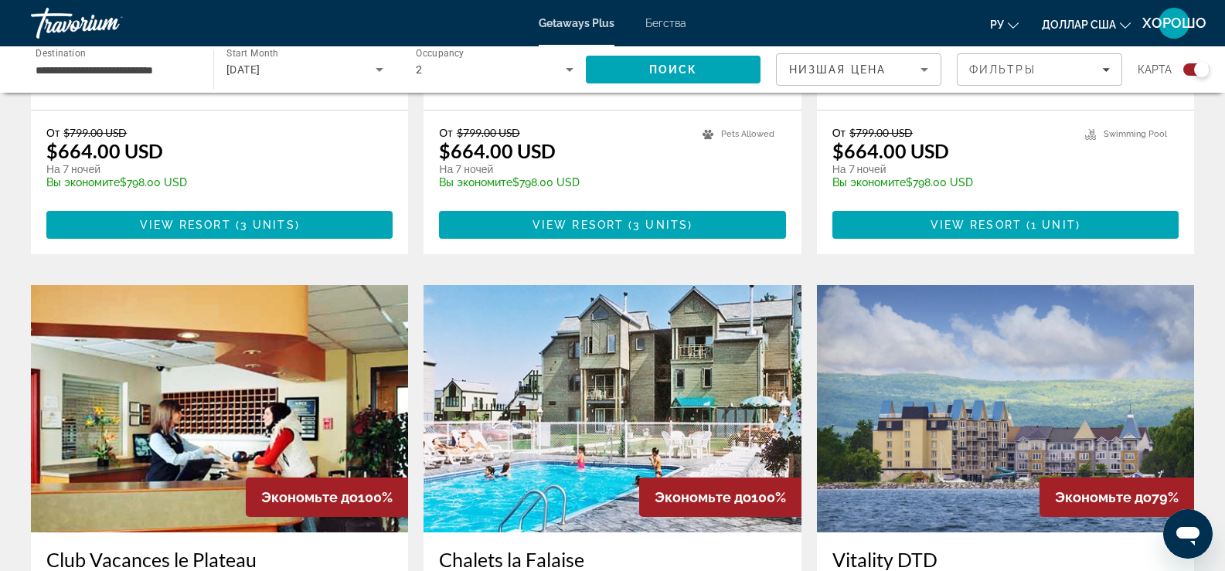
scroll to position [850, 0]
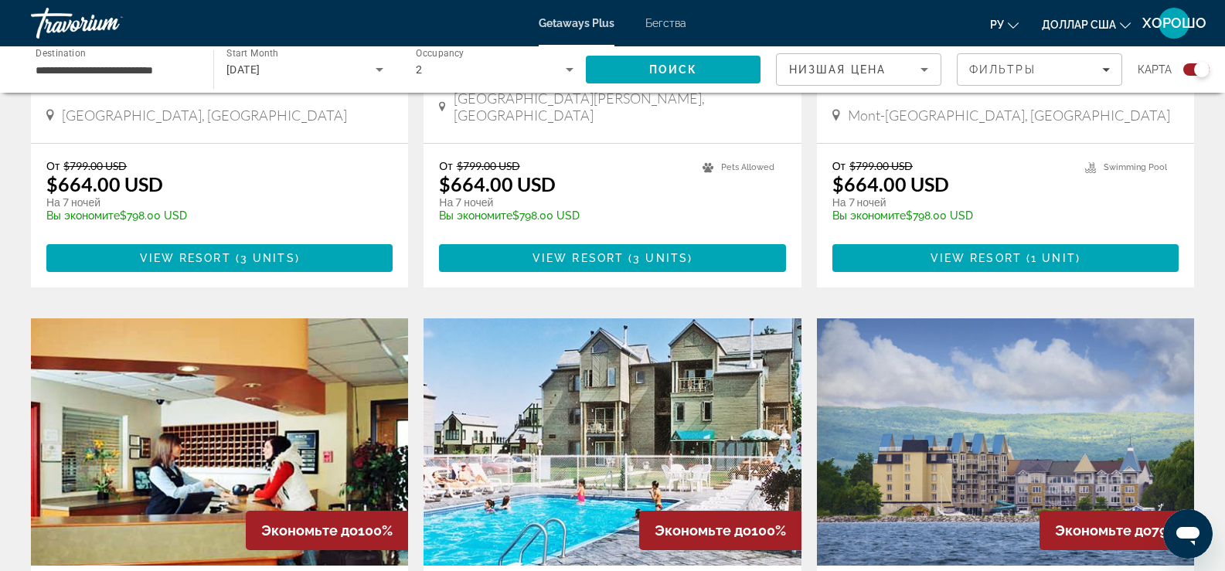
click at [1122, 26] on icon "Изменить валюту" at bounding box center [1125, 25] width 11 height 11
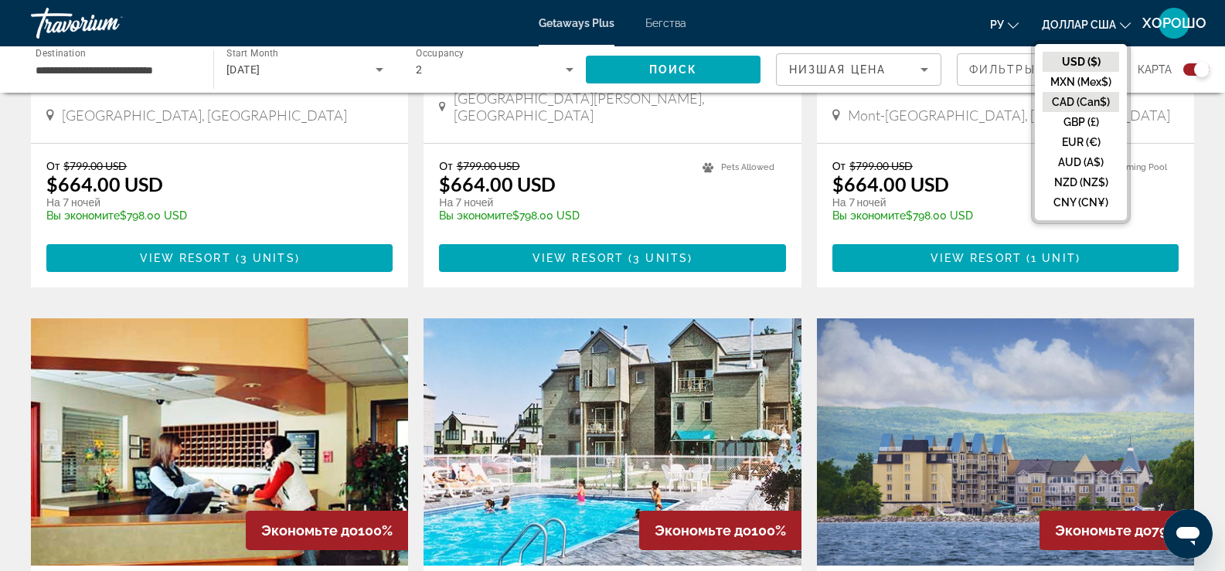
click at [1080, 106] on button "CAD (Can$)" at bounding box center [1081, 102] width 77 height 20
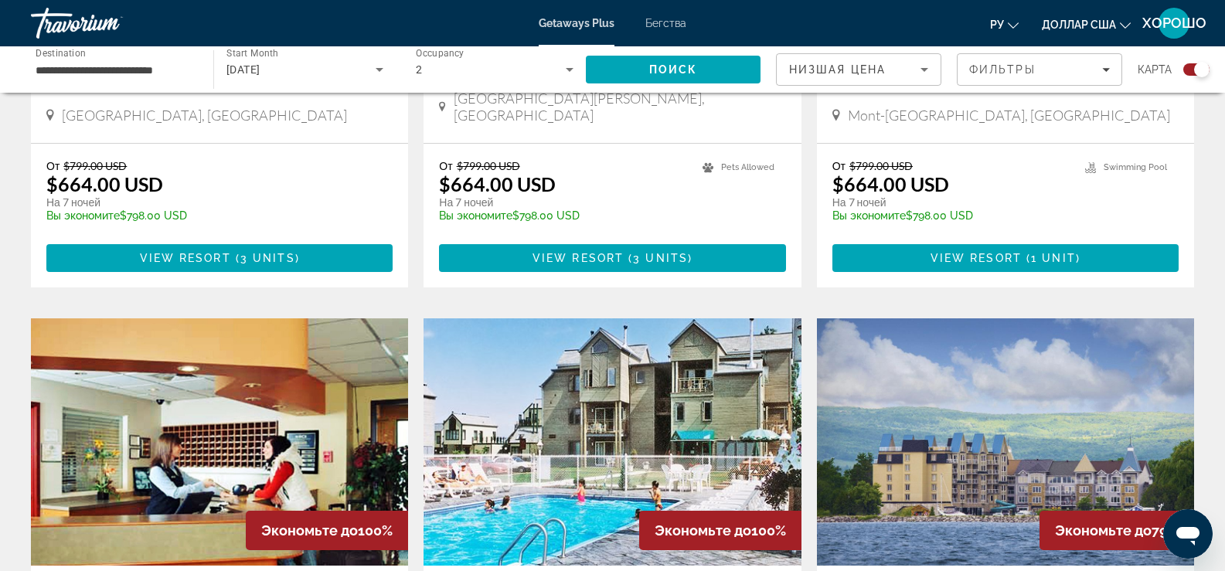
click at [1124, 25] on icon "Изменить валюту" at bounding box center [1125, 25] width 11 height 11
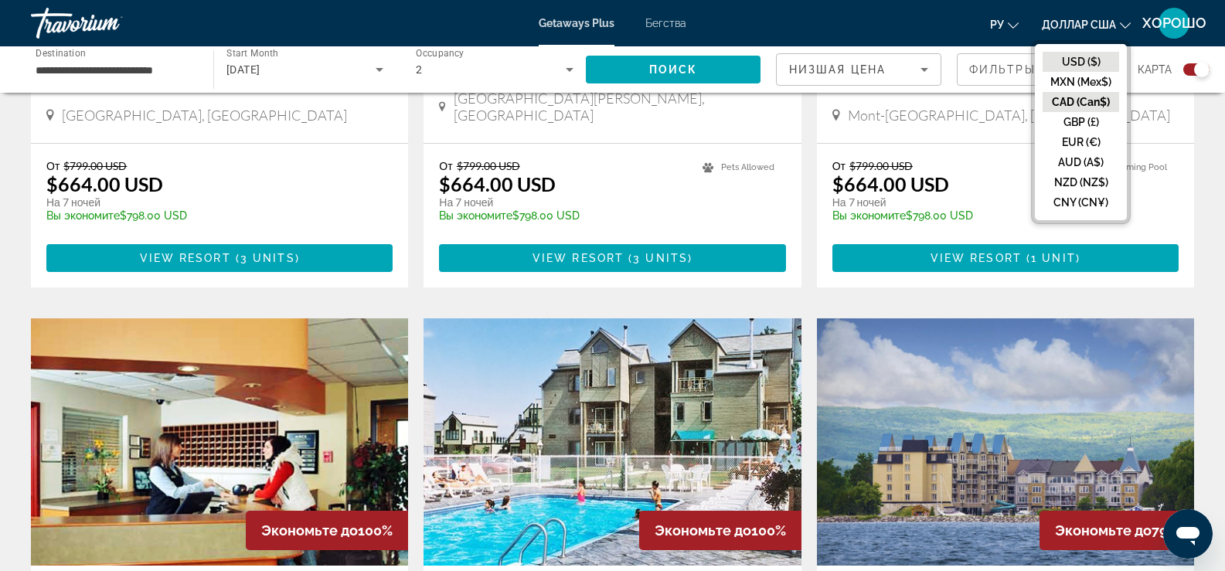
click at [1111, 58] on button "USD ($)" at bounding box center [1081, 62] width 77 height 20
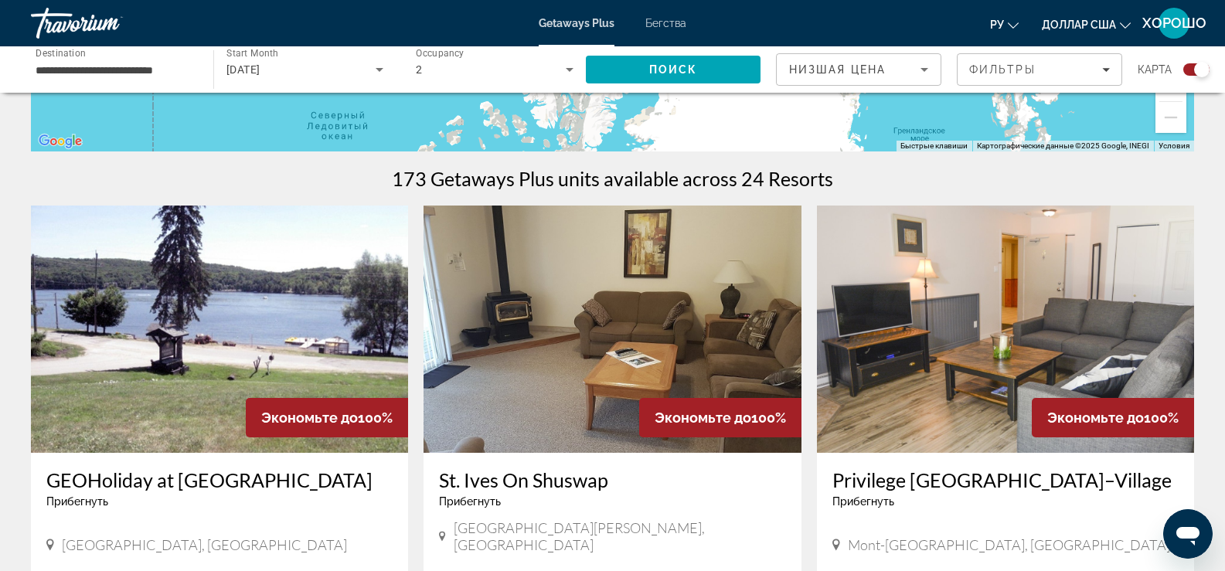
scroll to position [386, 0]
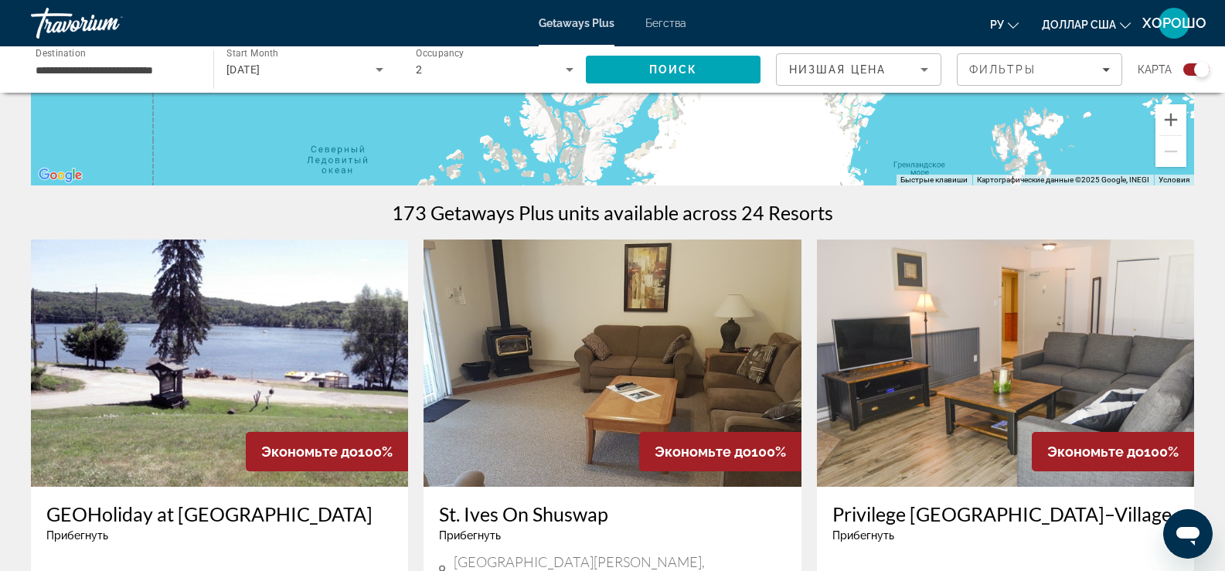
click at [656, 18] on font "Бегства" at bounding box center [665, 23] width 41 height 12
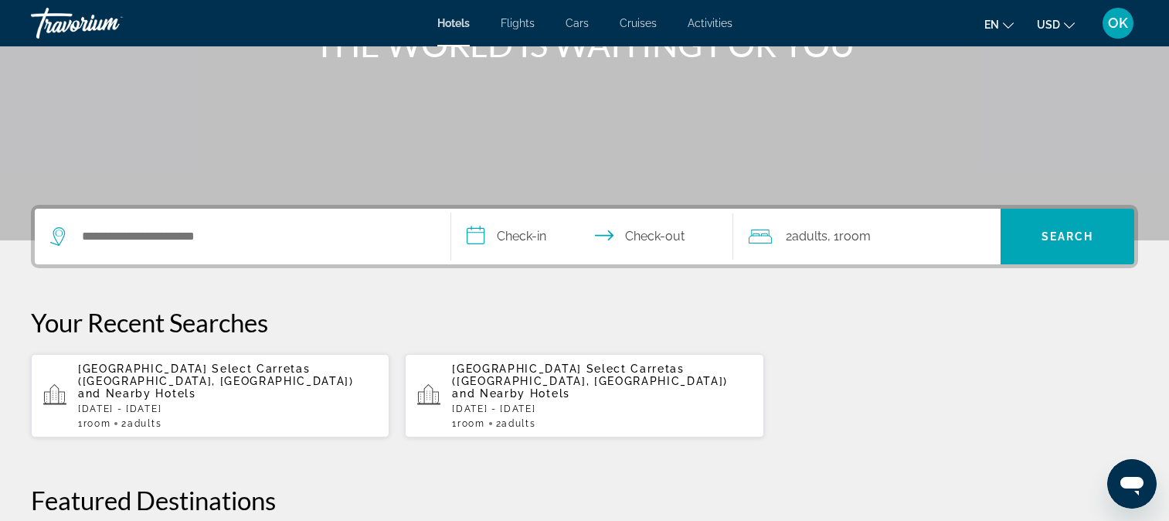
scroll to position [232, 0]
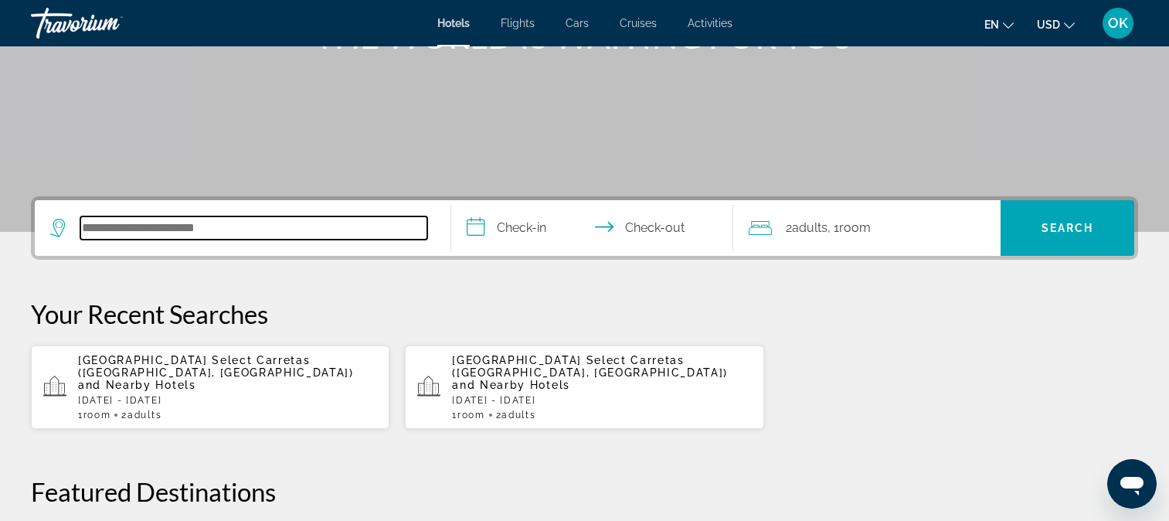
click at [125, 231] on input "Search hotel destination" at bounding box center [253, 227] width 347 height 23
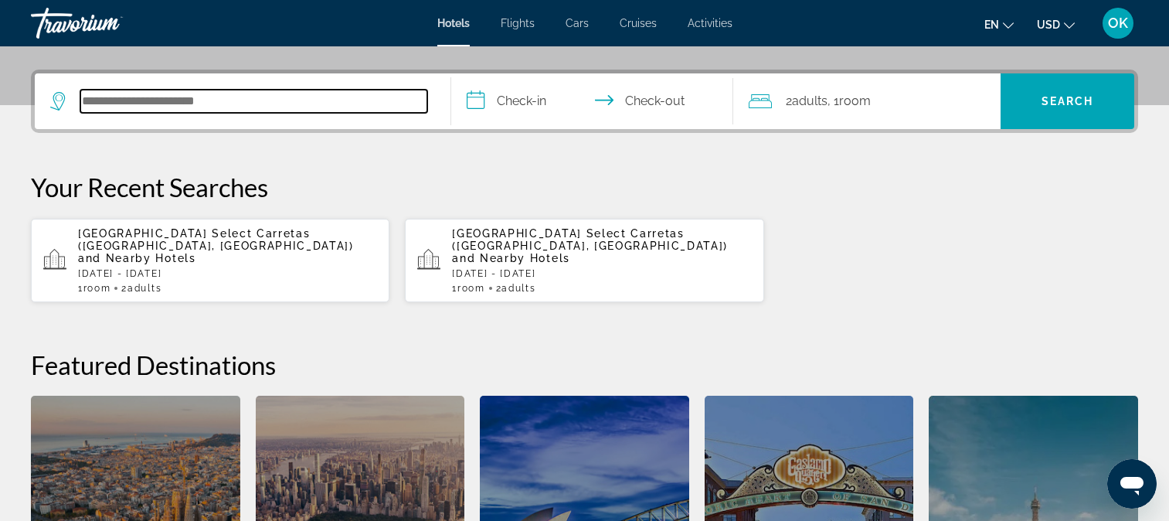
scroll to position [378, 0]
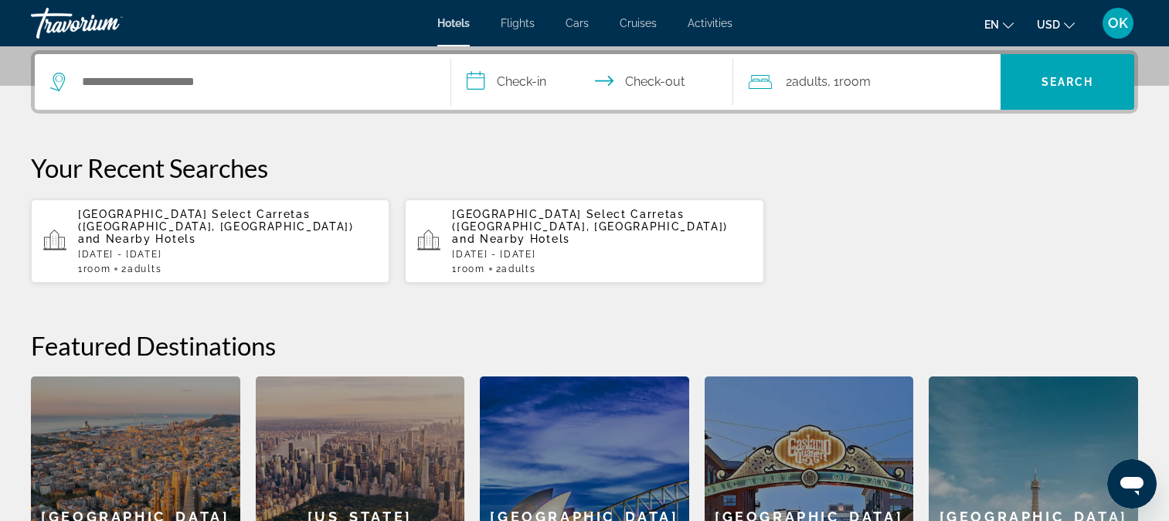
click at [137, 206] on app-hotels-recent-search "[GEOGRAPHIC_DATA] Select Carretas ([GEOGRAPHIC_DATA], [GEOGRAPHIC_DATA]) and Ne…" at bounding box center [210, 240] width 359 height 83
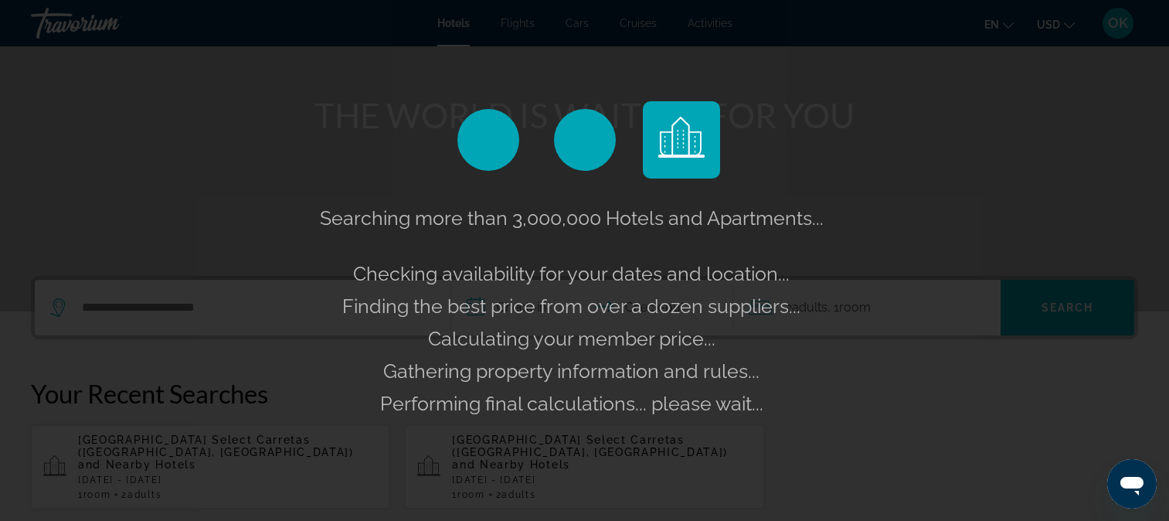
scroll to position [146, 0]
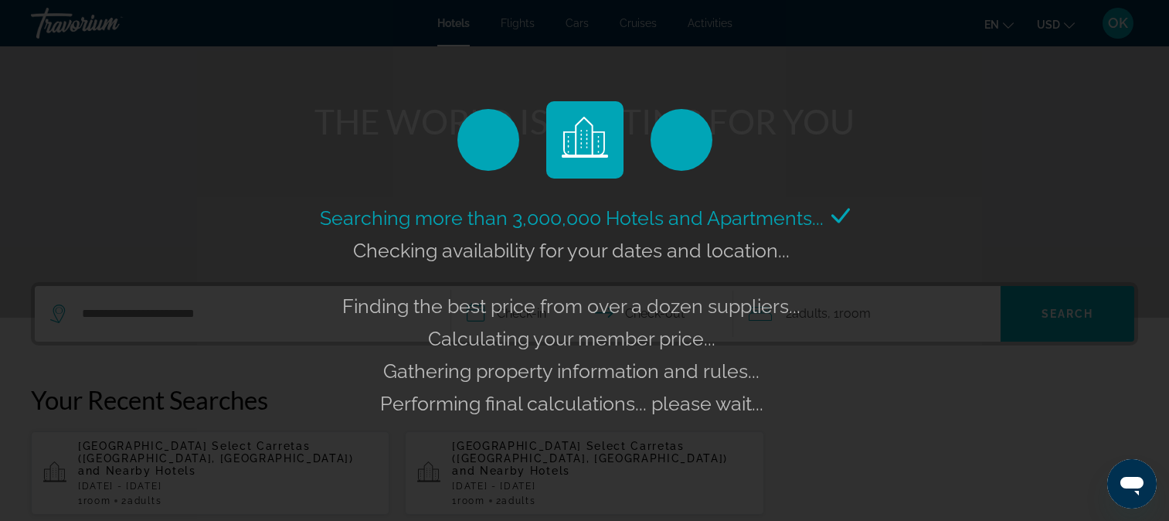
click at [139, 318] on div "Searching more than 3,000,000 Hotels and Apartments... Checking availability fo…" at bounding box center [584, 260] width 1169 height 521
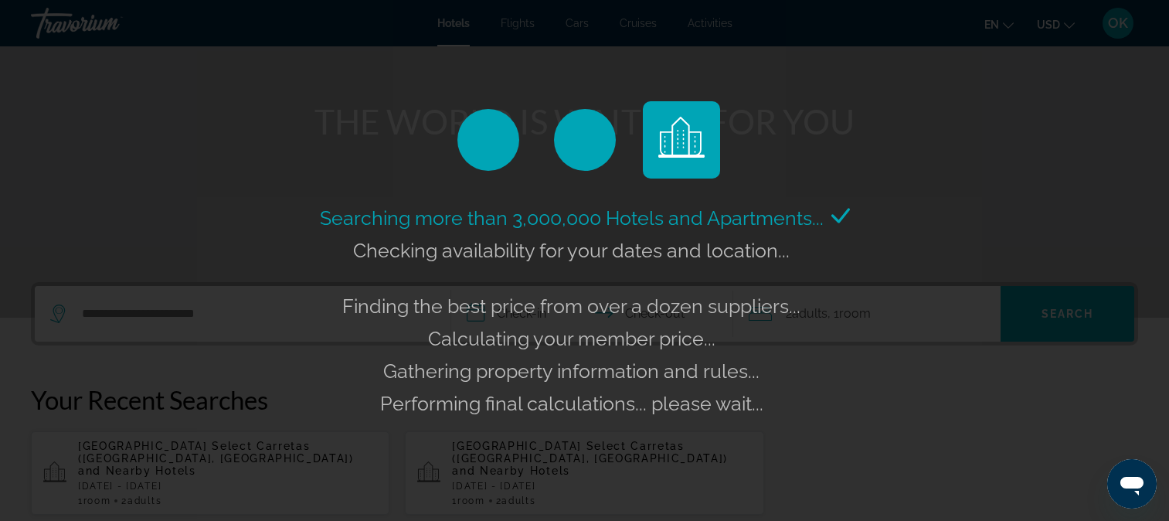
click at [48, 315] on div "Searching more than 3,000,000 Hotels and Apartments... Checking availability fo…" at bounding box center [584, 260] width 1169 height 521
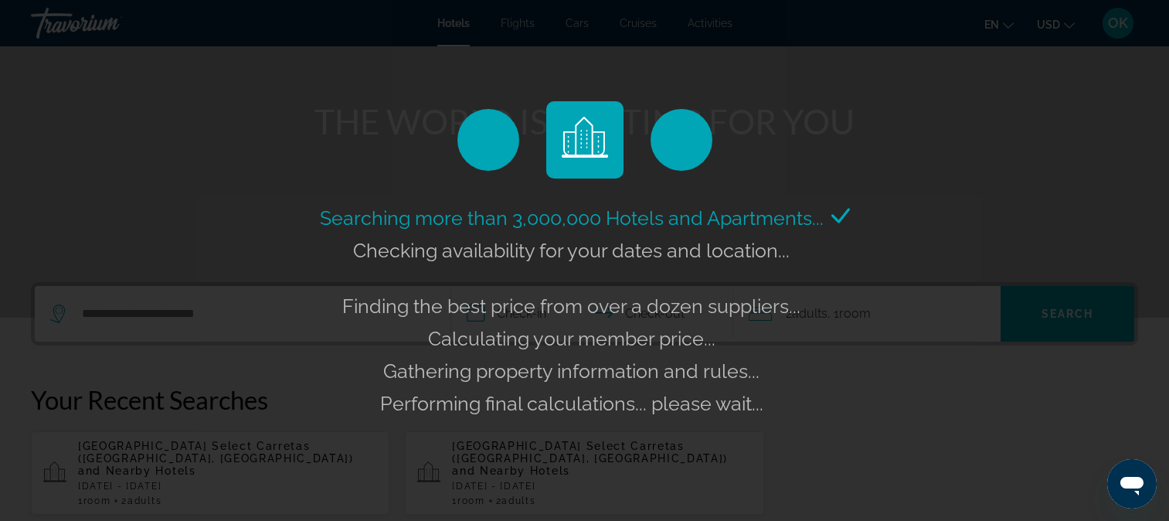
click at [891, 329] on div "Searching more than 3,000,000 Hotels and Apartments... Checking availability fo…" at bounding box center [584, 260] width 1169 height 521
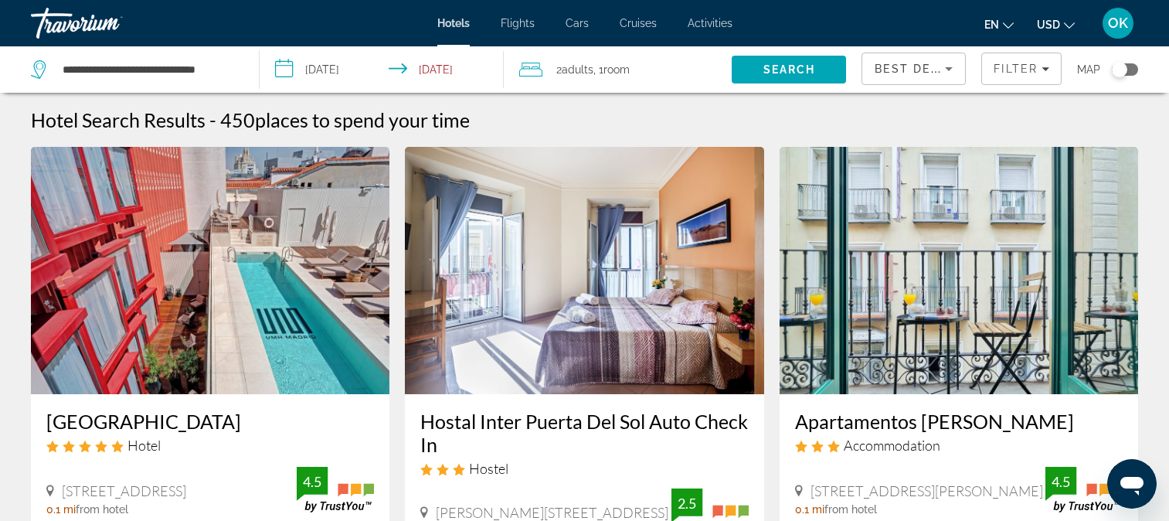
click at [36, 72] on icon "Search widget" at bounding box center [38, 69] width 15 height 19
click at [90, 70] on input "**********" at bounding box center [148, 69] width 175 height 23
click at [452, 17] on span "Hotels" at bounding box center [453, 23] width 32 height 12
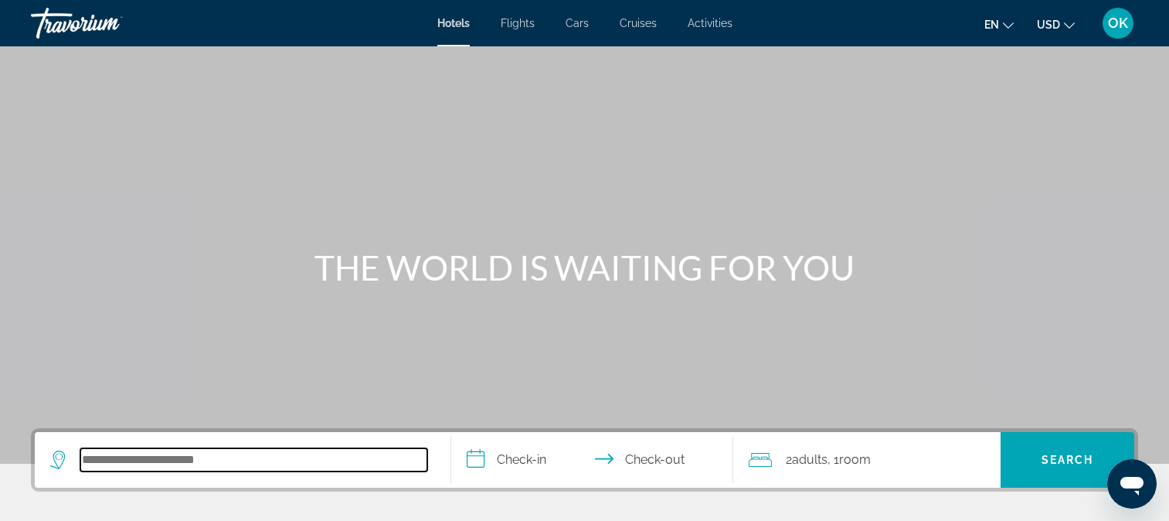
click at [182, 462] on input "Search hotel destination" at bounding box center [253, 459] width 347 height 23
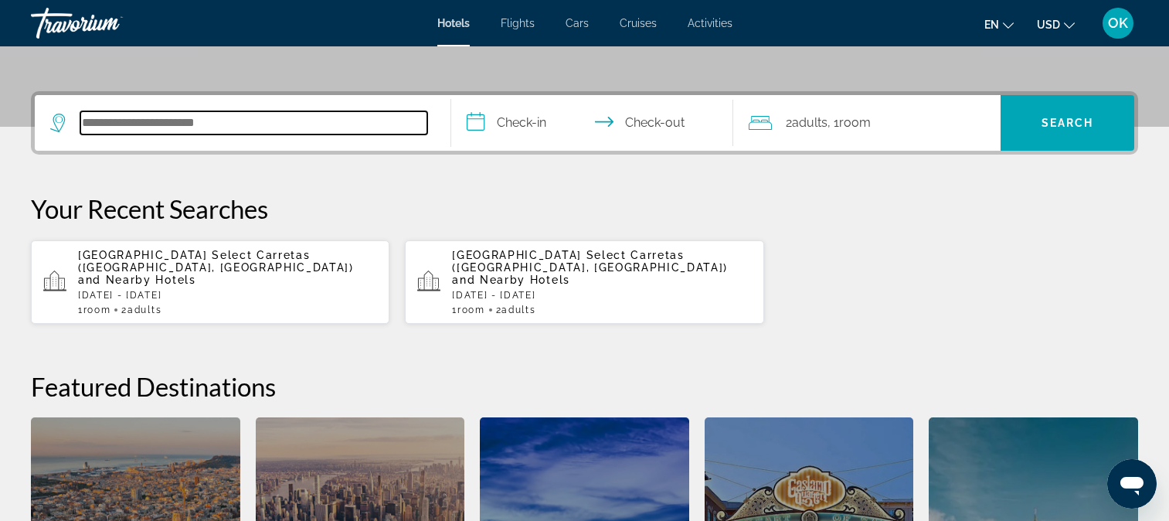
scroll to position [378, 0]
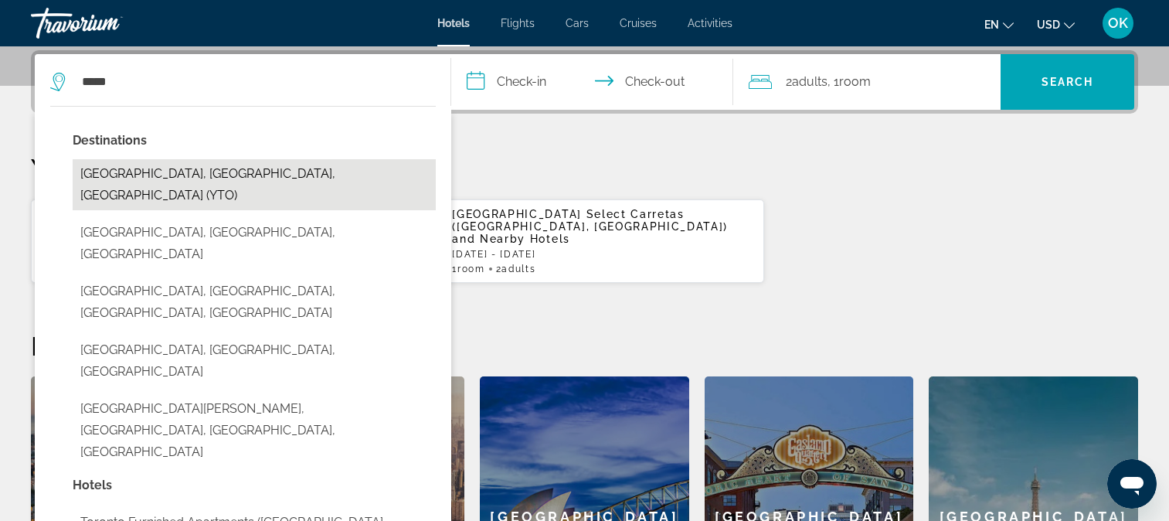
click at [237, 177] on button "[GEOGRAPHIC_DATA], [GEOGRAPHIC_DATA], [GEOGRAPHIC_DATA] (YTO)" at bounding box center [254, 184] width 363 height 51
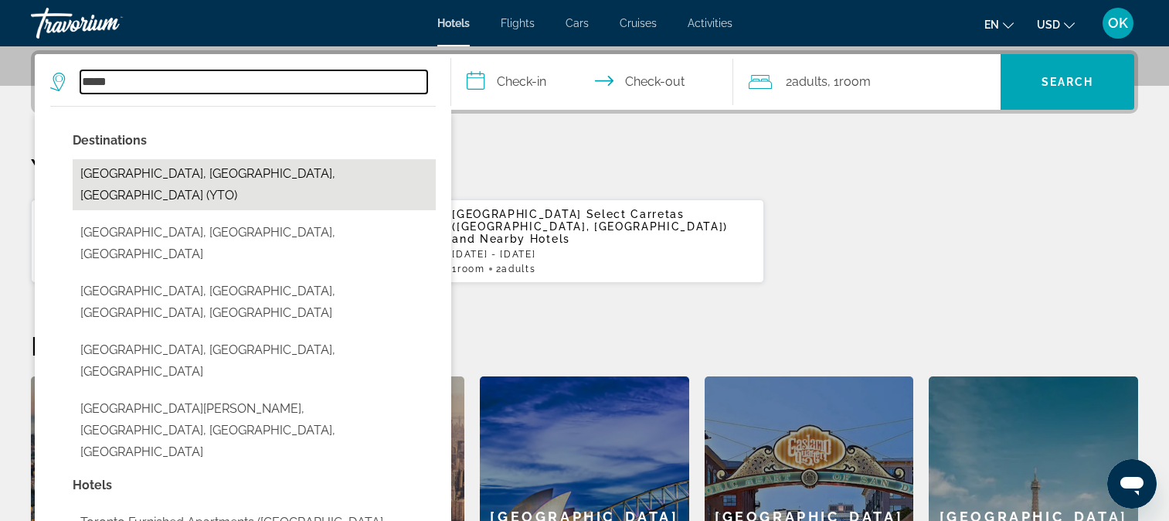
type input "**********"
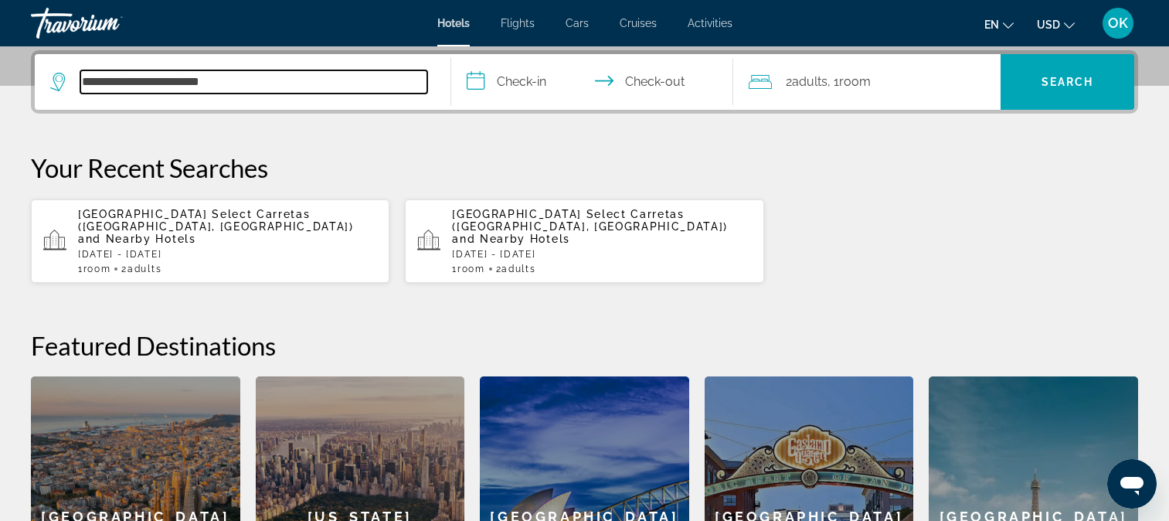
click at [250, 77] on input "**********" at bounding box center [253, 81] width 347 height 23
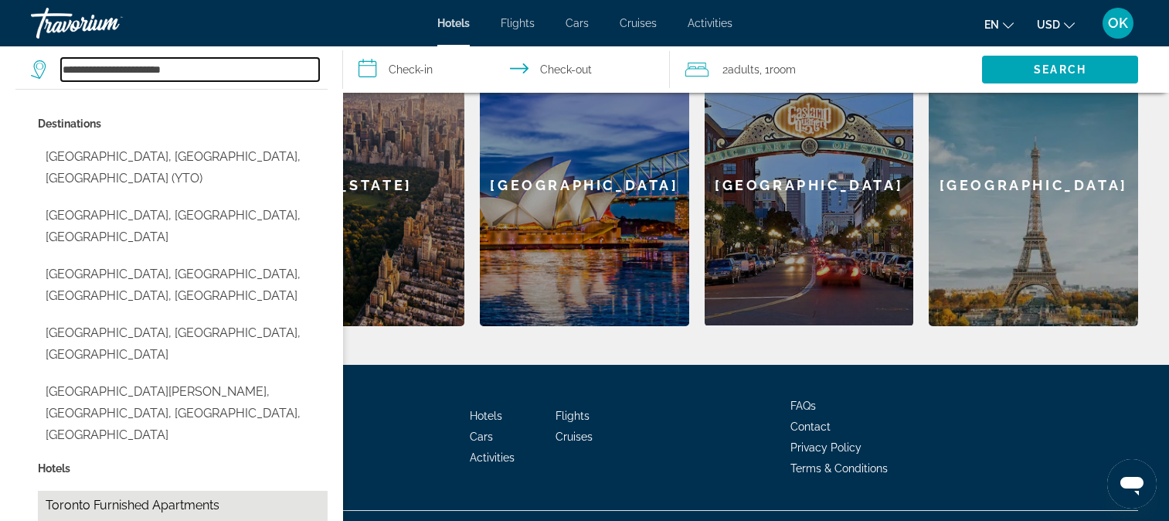
scroll to position [730, 0]
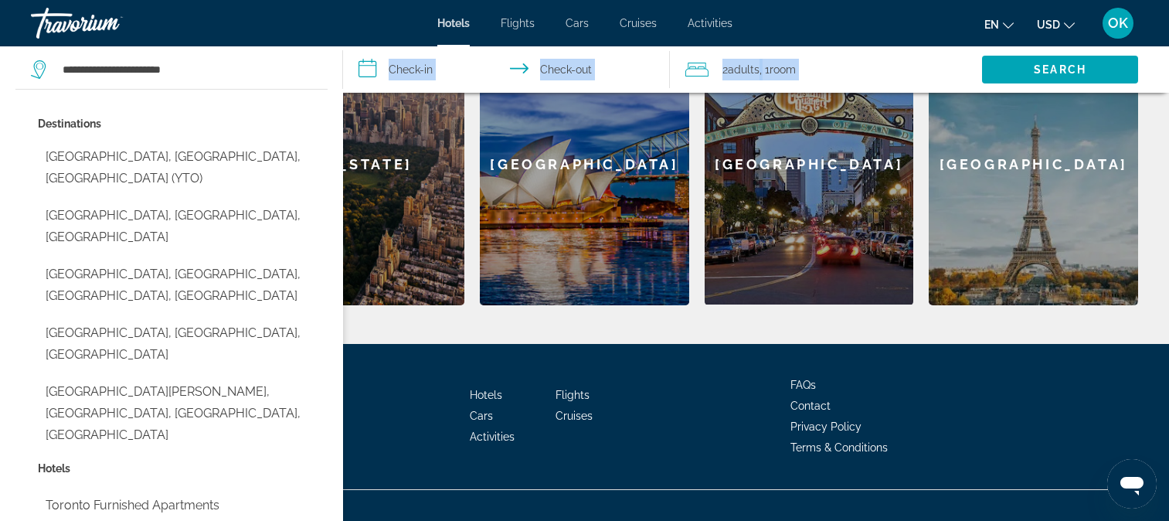
drag, startPoint x: 189, startPoint y: 438, endPoint x: 339, endPoint y: -144, distance: 601.0
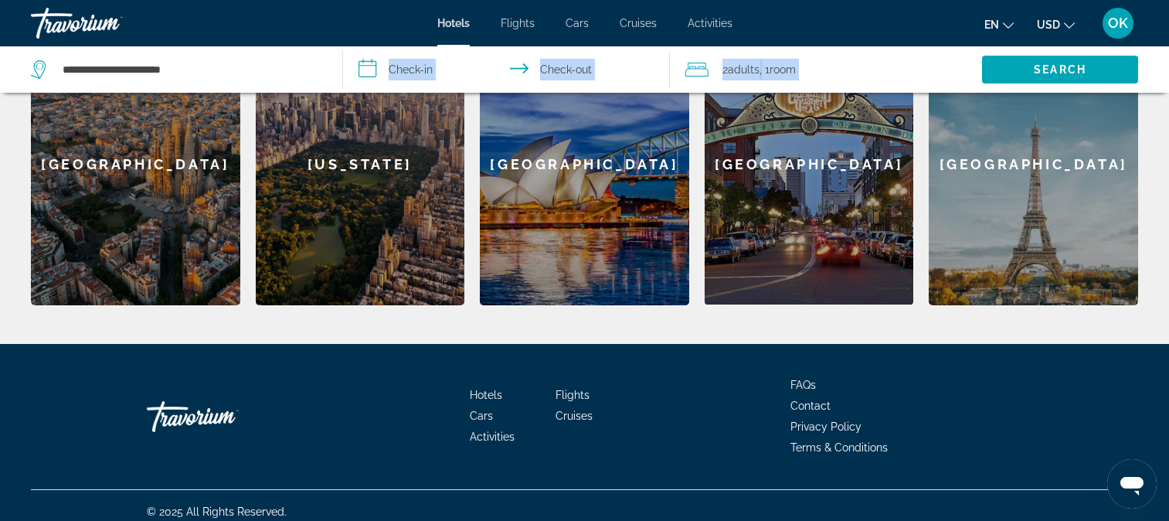
click at [494, 389] on span "Hotels" at bounding box center [486, 395] width 32 height 12
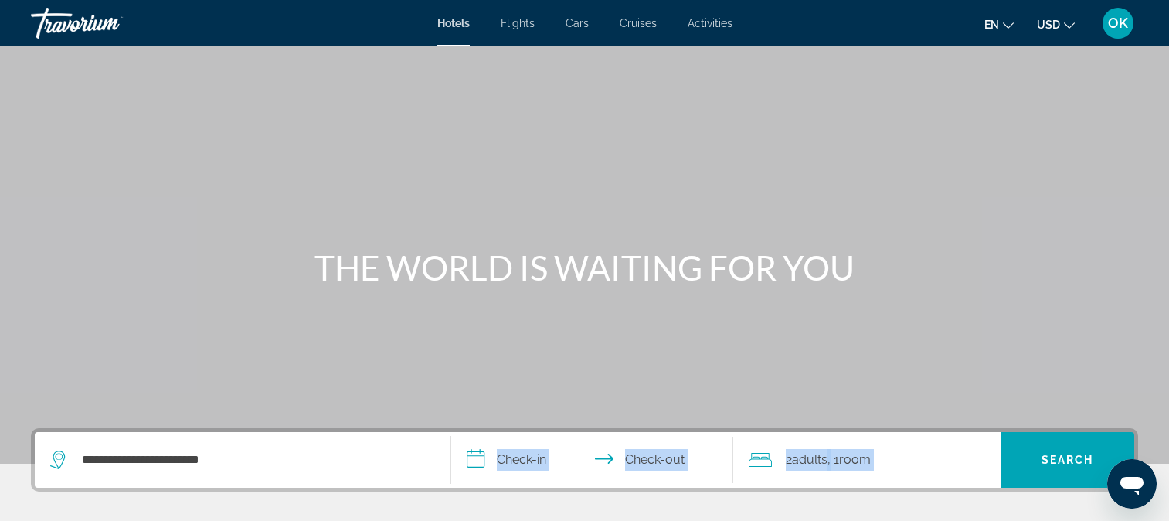
click at [531, 458] on input "**********" at bounding box center [595, 462] width 289 height 60
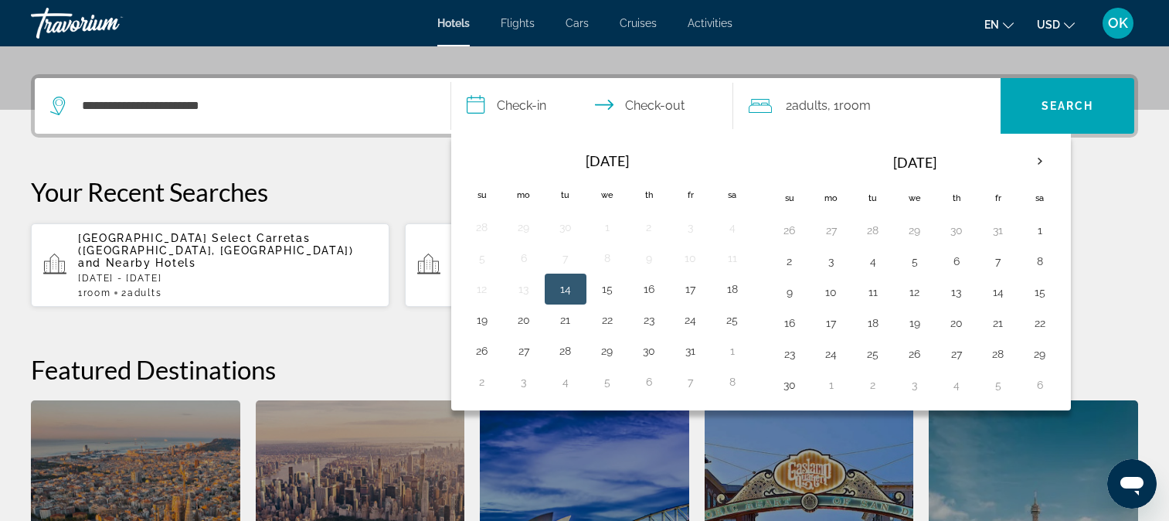
scroll to position [378, 0]
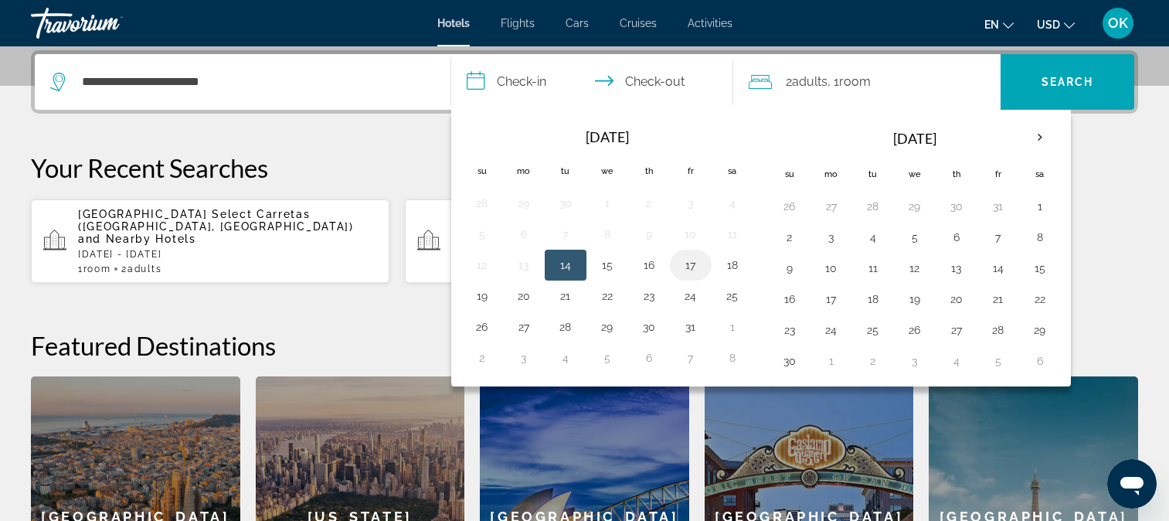
click at [693, 265] on button "17" at bounding box center [691, 265] width 25 height 22
click at [475, 294] on button "19" at bounding box center [482, 296] width 25 height 22
type input "**********"
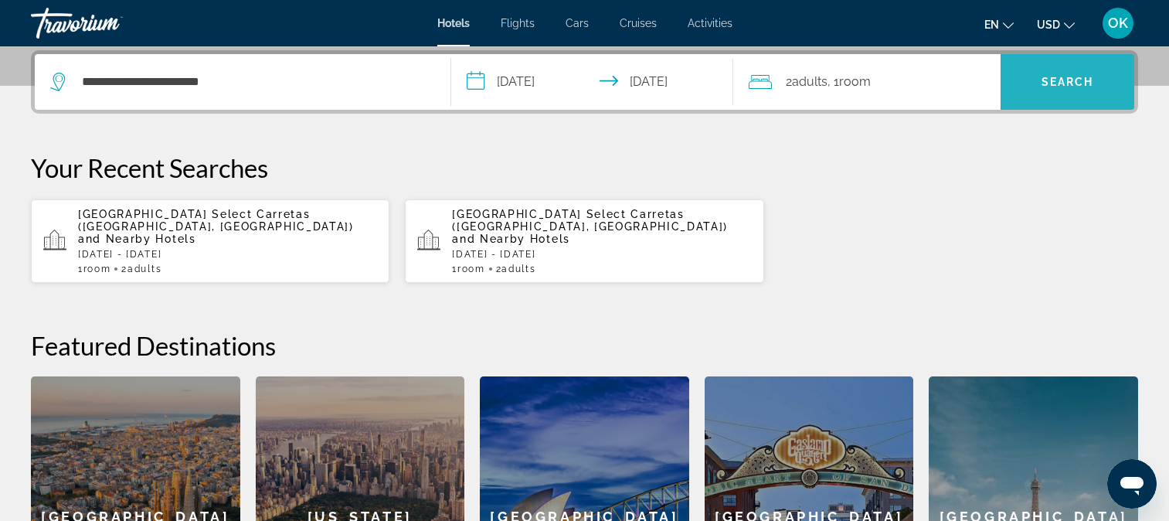
click at [1063, 76] on span "Search" at bounding box center [1068, 82] width 53 height 12
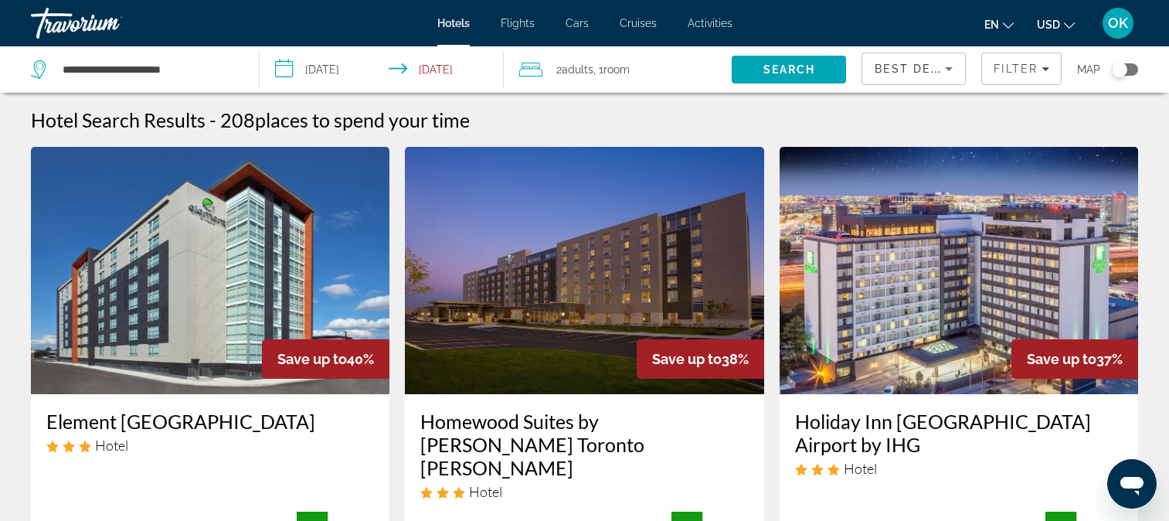
scroll to position [77, 0]
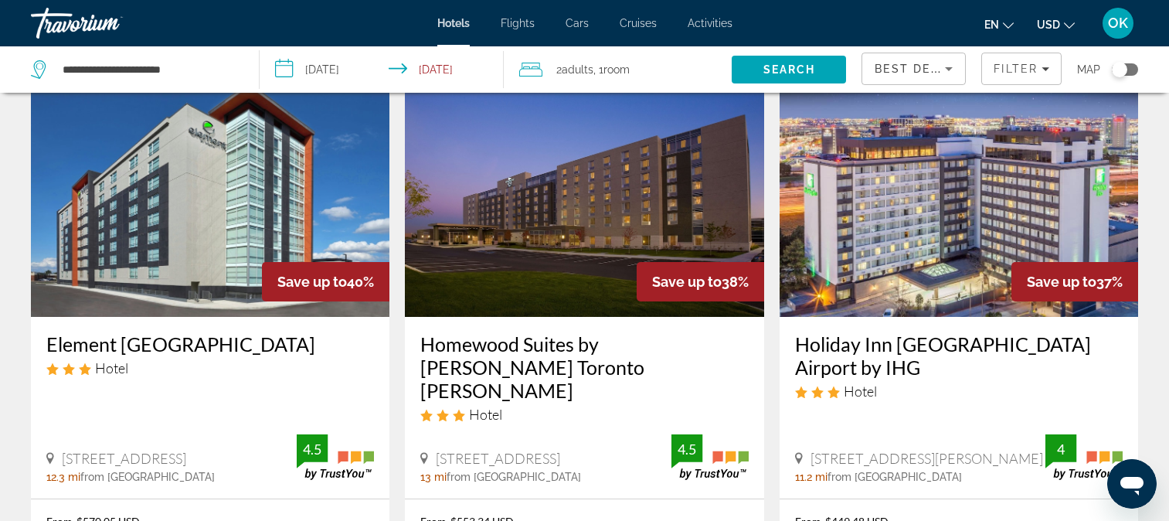
click at [570, 406] on div "Hotel" at bounding box center [584, 414] width 328 height 17
